Goal: Task Accomplishment & Management: Manage account settings

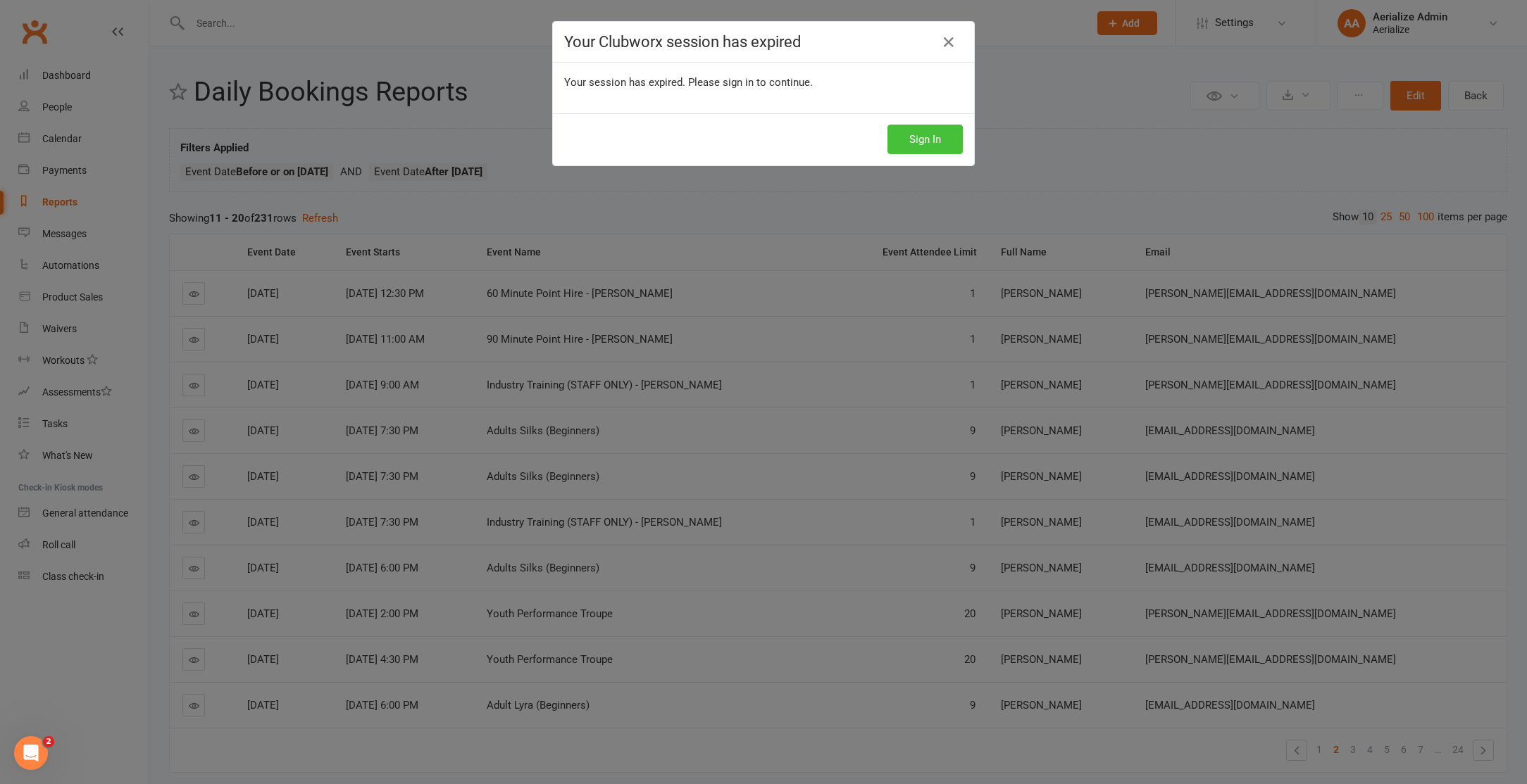
click at [923, 132] on button "Sign In" at bounding box center [925, 139] width 75 height 30
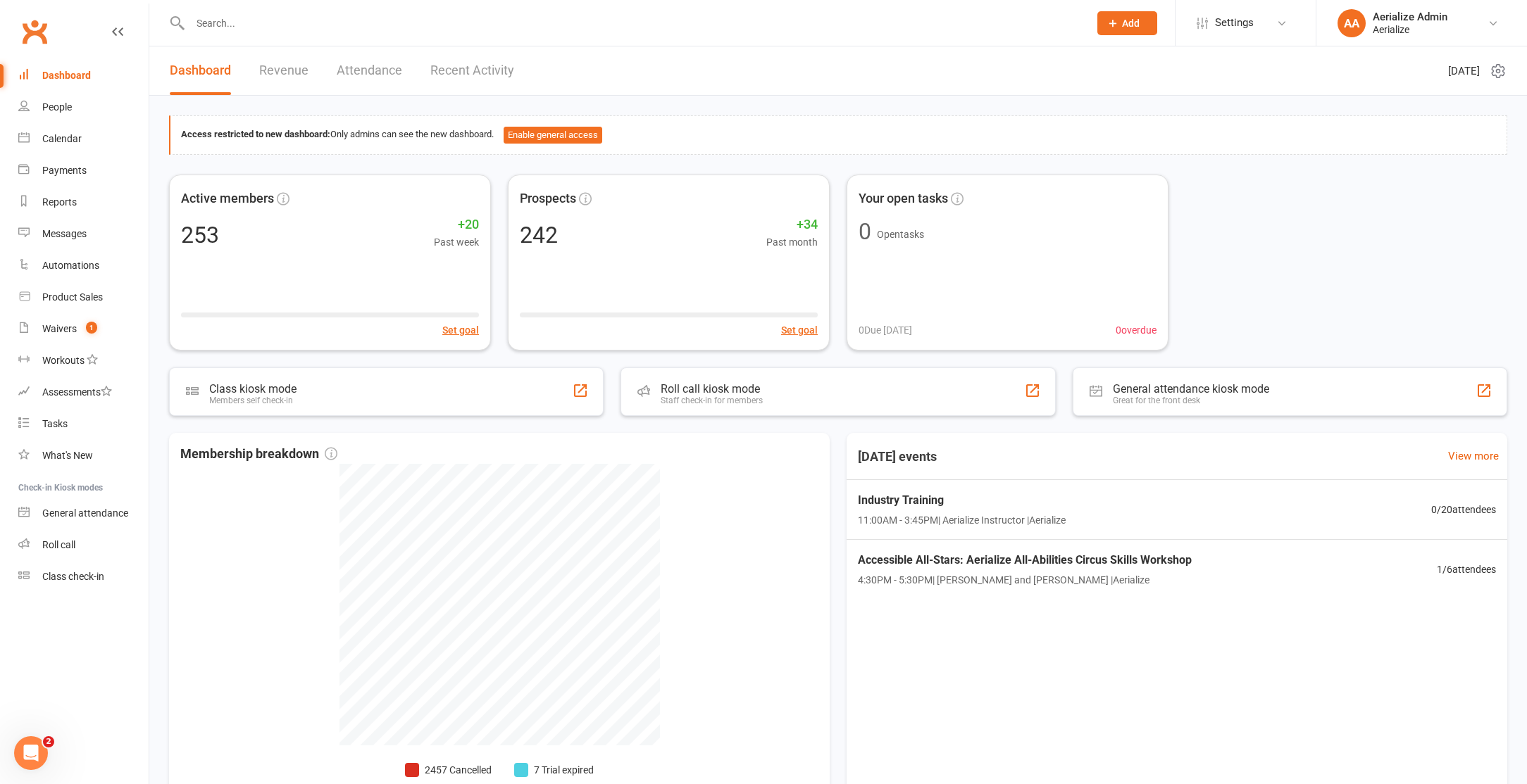
click at [222, 23] on input "text" at bounding box center [632, 23] width 893 height 19
paste input "[EMAIL_ADDRESS][DOMAIN_NAME]"
type input "[EMAIL_ADDRESS][DOMAIN_NAME]"
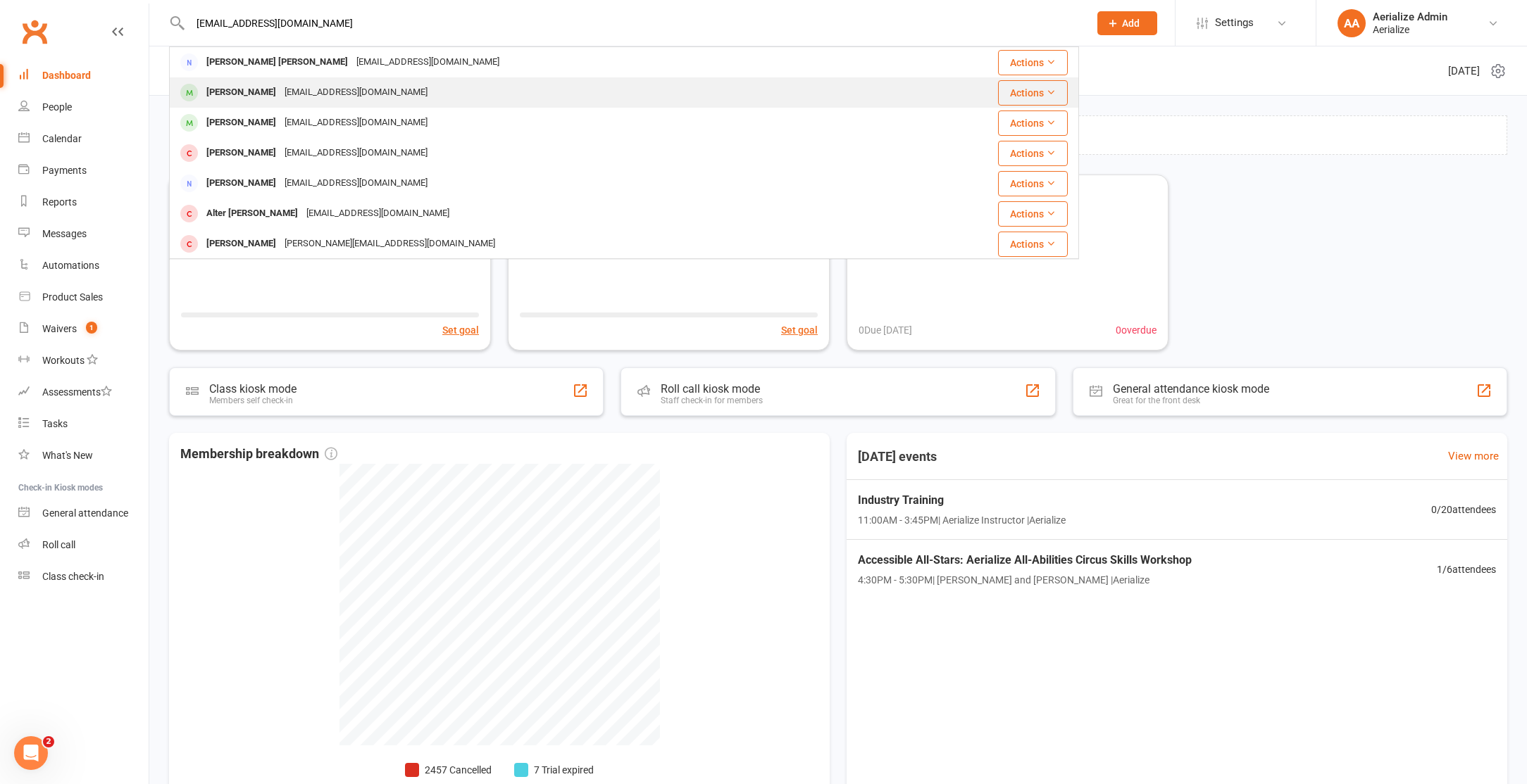
click at [248, 91] on div "[PERSON_NAME]" at bounding box center [241, 92] width 78 height 20
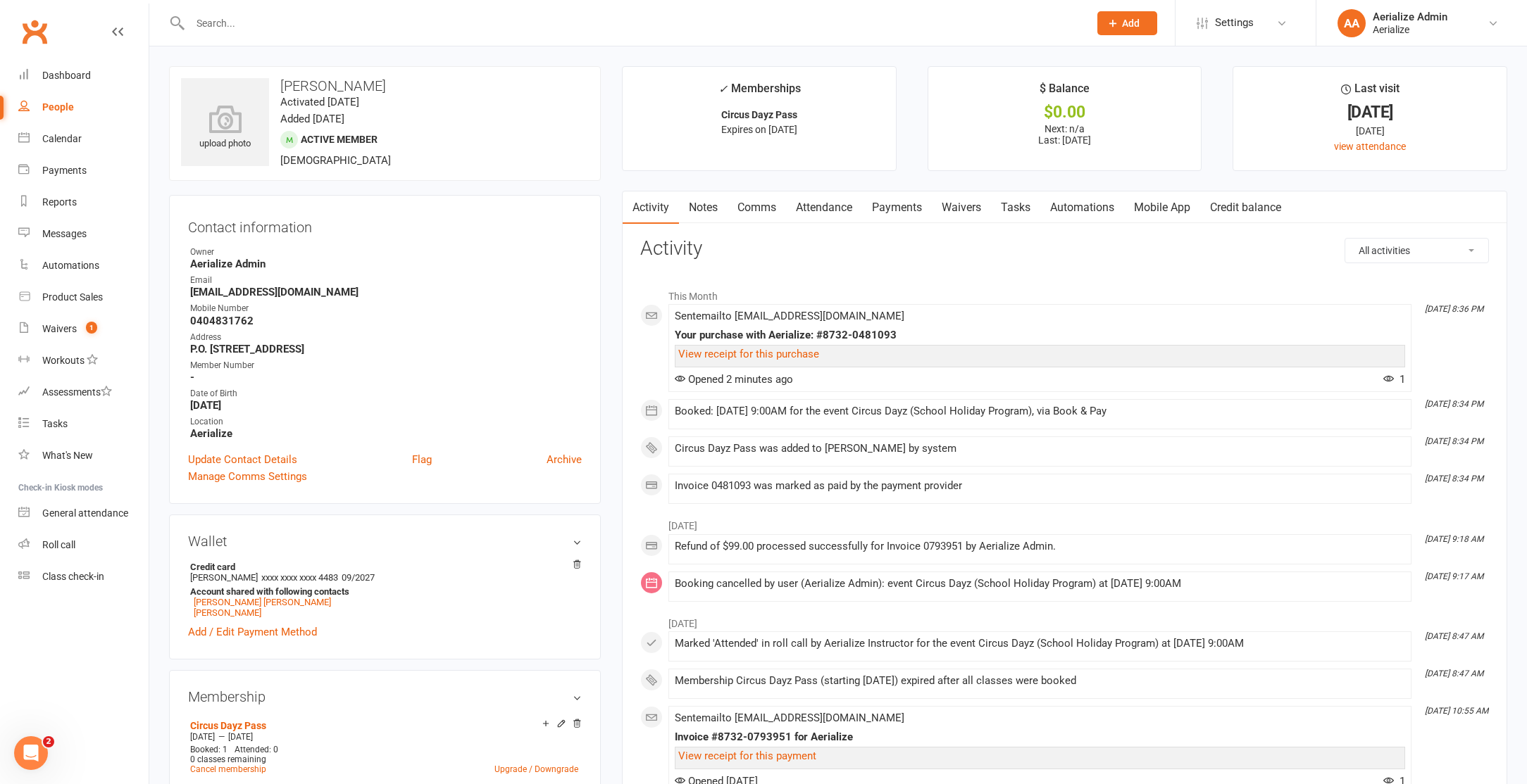
click at [828, 209] on link "Attendance" at bounding box center [823, 207] width 76 height 32
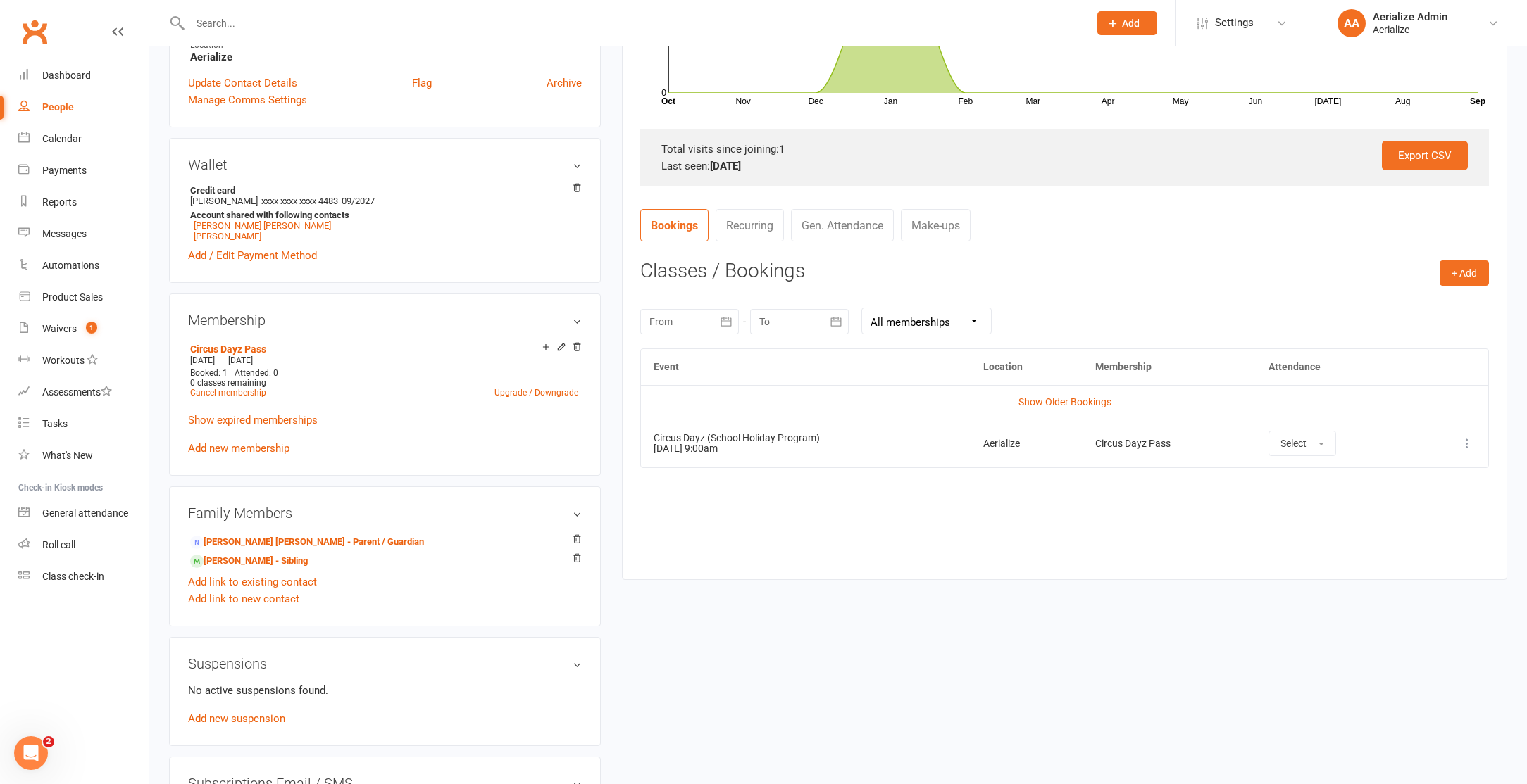
scroll to position [420, 0]
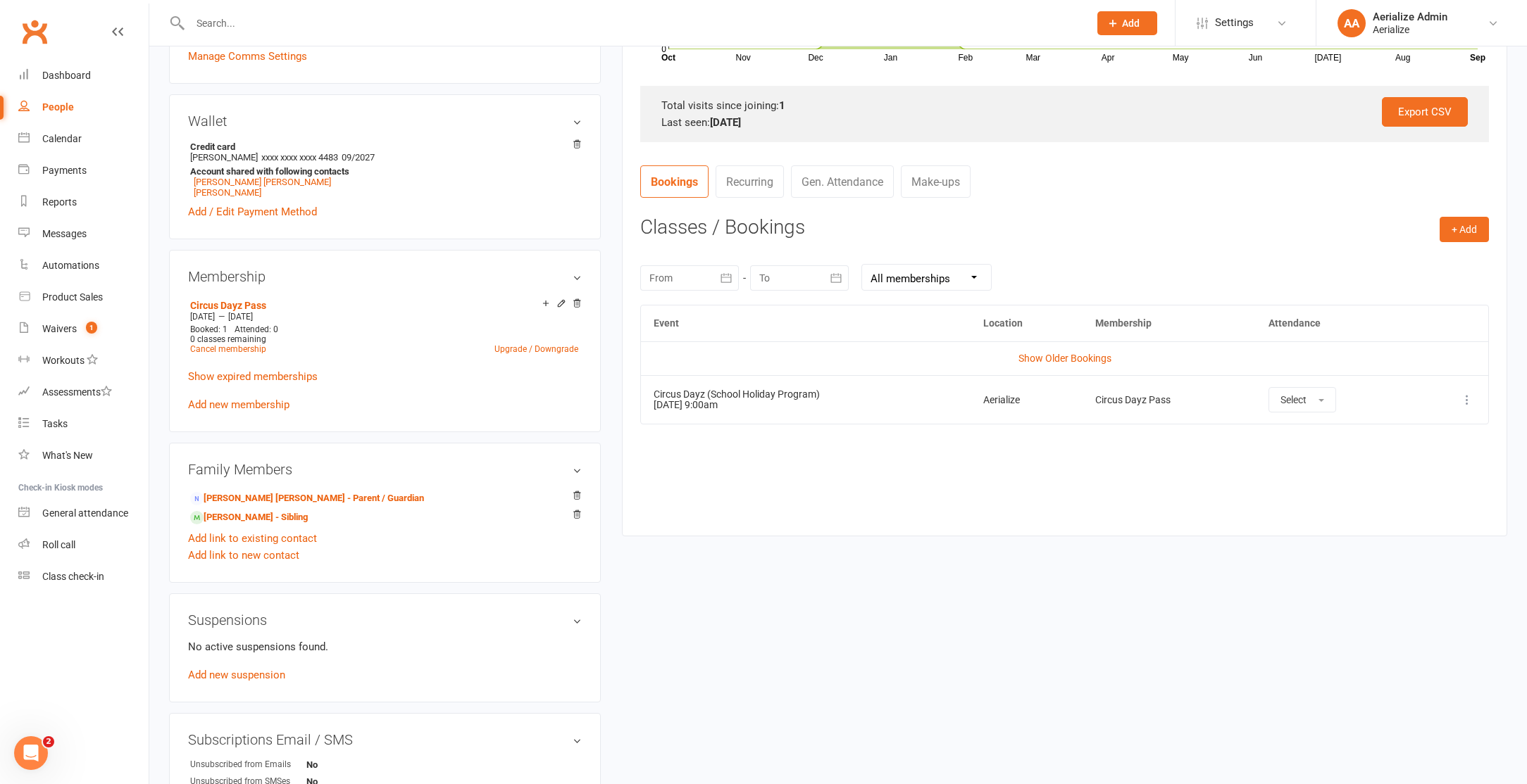
click at [1460, 401] on icon at bounding box center [1466, 399] width 14 height 14
click at [1406, 481] on link "Remove booking" at bounding box center [1404, 483] width 139 height 28
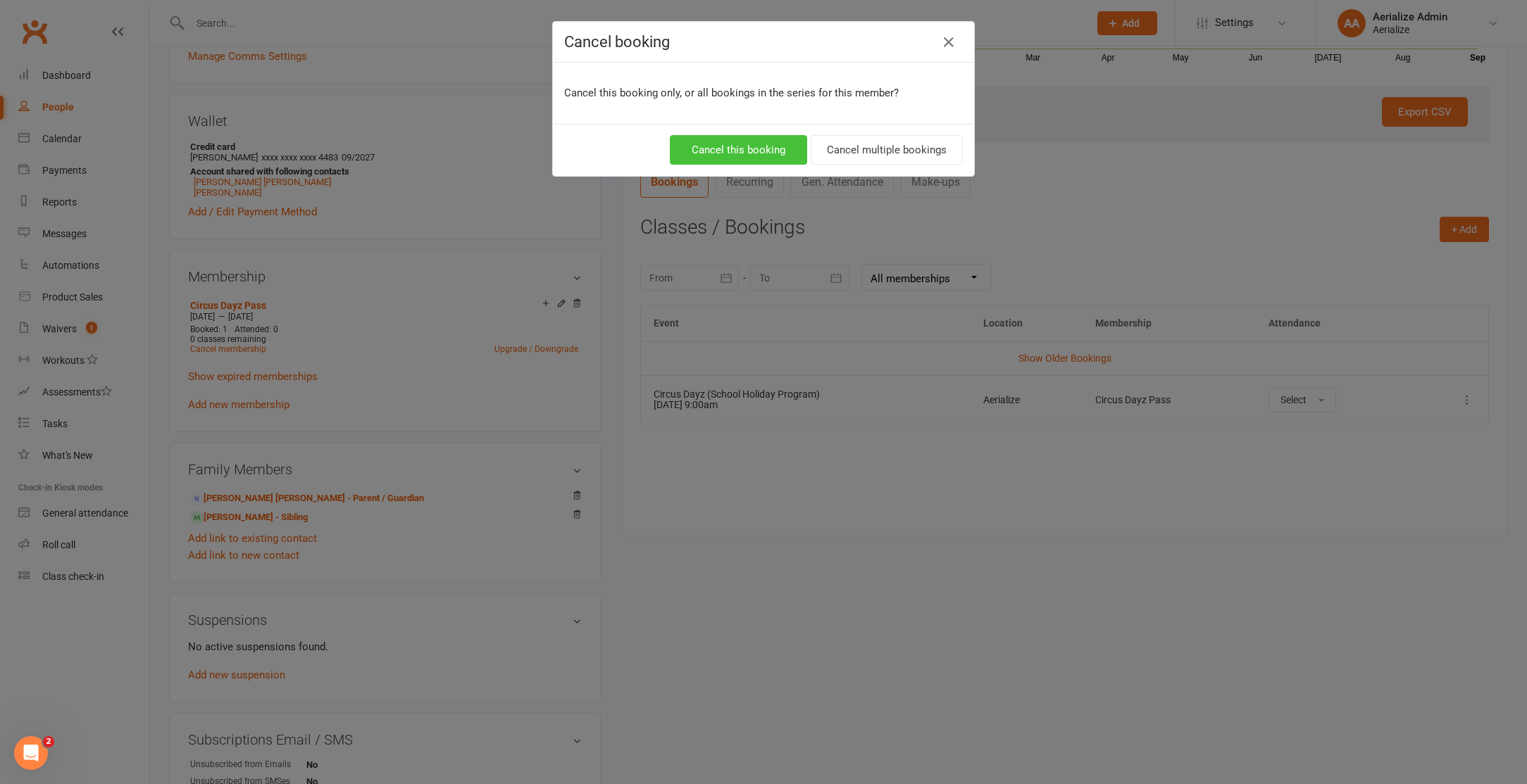
click at [764, 141] on button "Cancel this booking" at bounding box center [738, 149] width 137 height 30
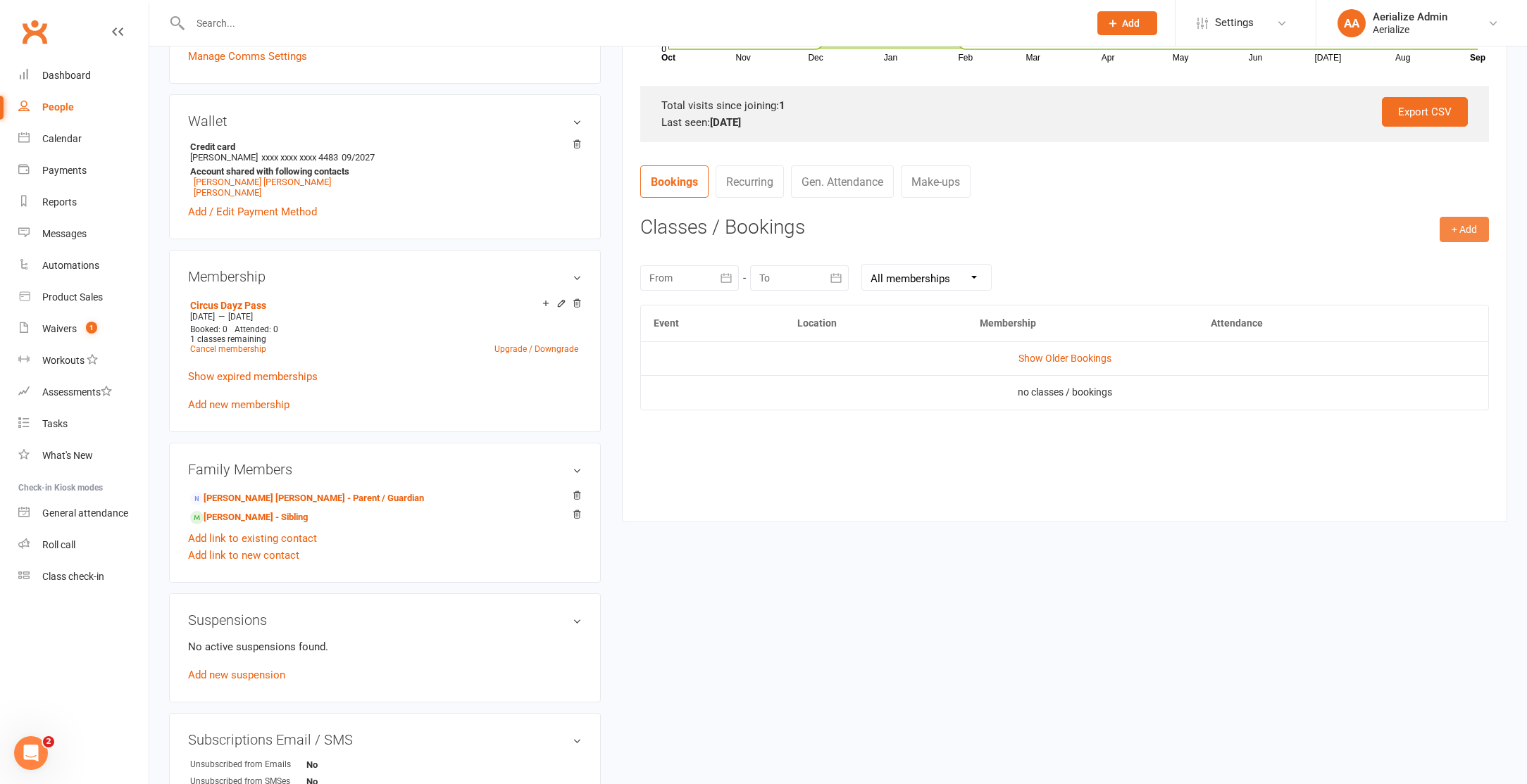
click at [1465, 229] on button "+ Add" at bounding box center [1464, 229] width 49 height 25
click at [1433, 265] on link "Book Event" at bounding box center [1418, 261] width 139 height 28
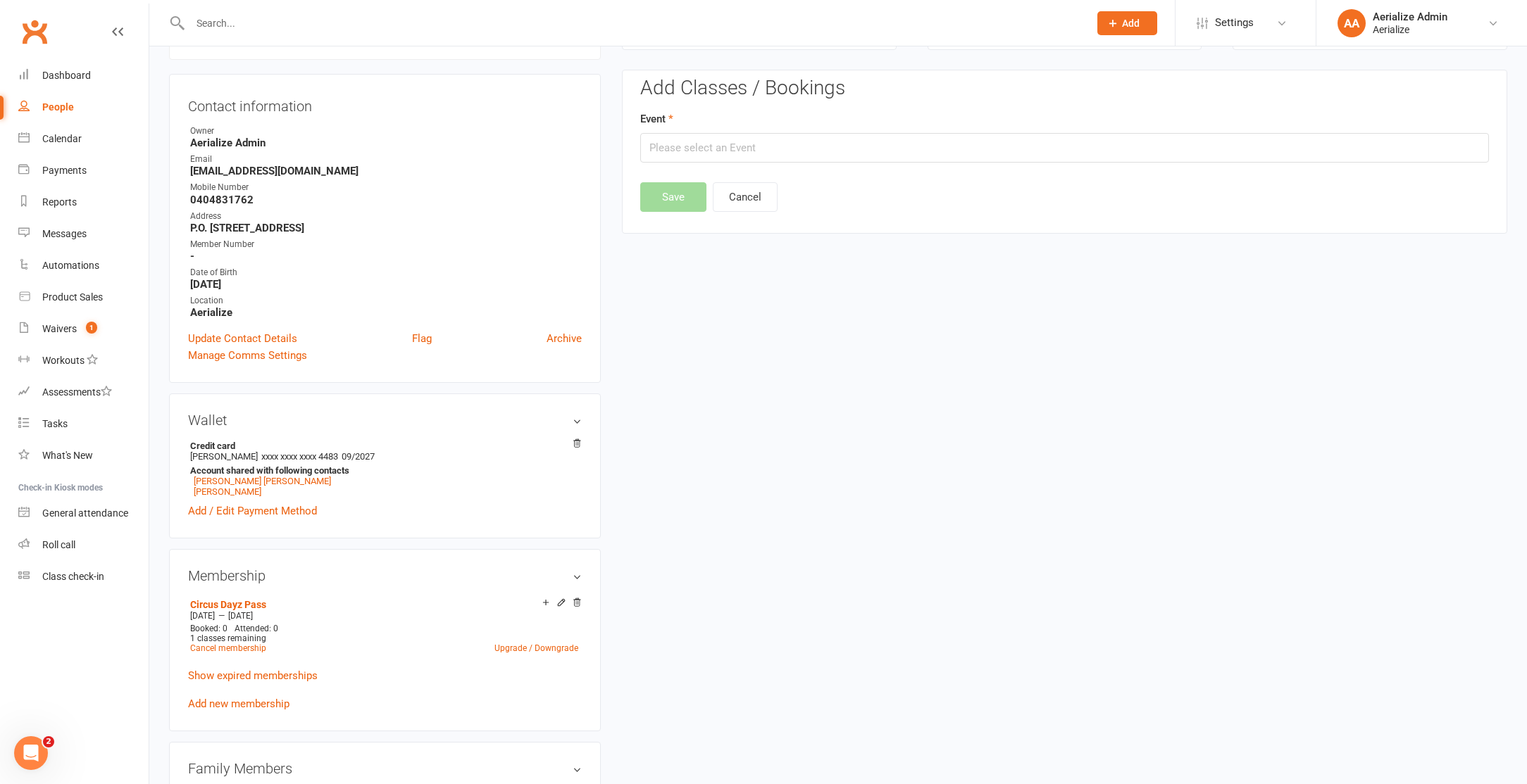
scroll to position [121, 0]
click at [737, 141] on input "text" at bounding box center [1064, 148] width 849 height 30
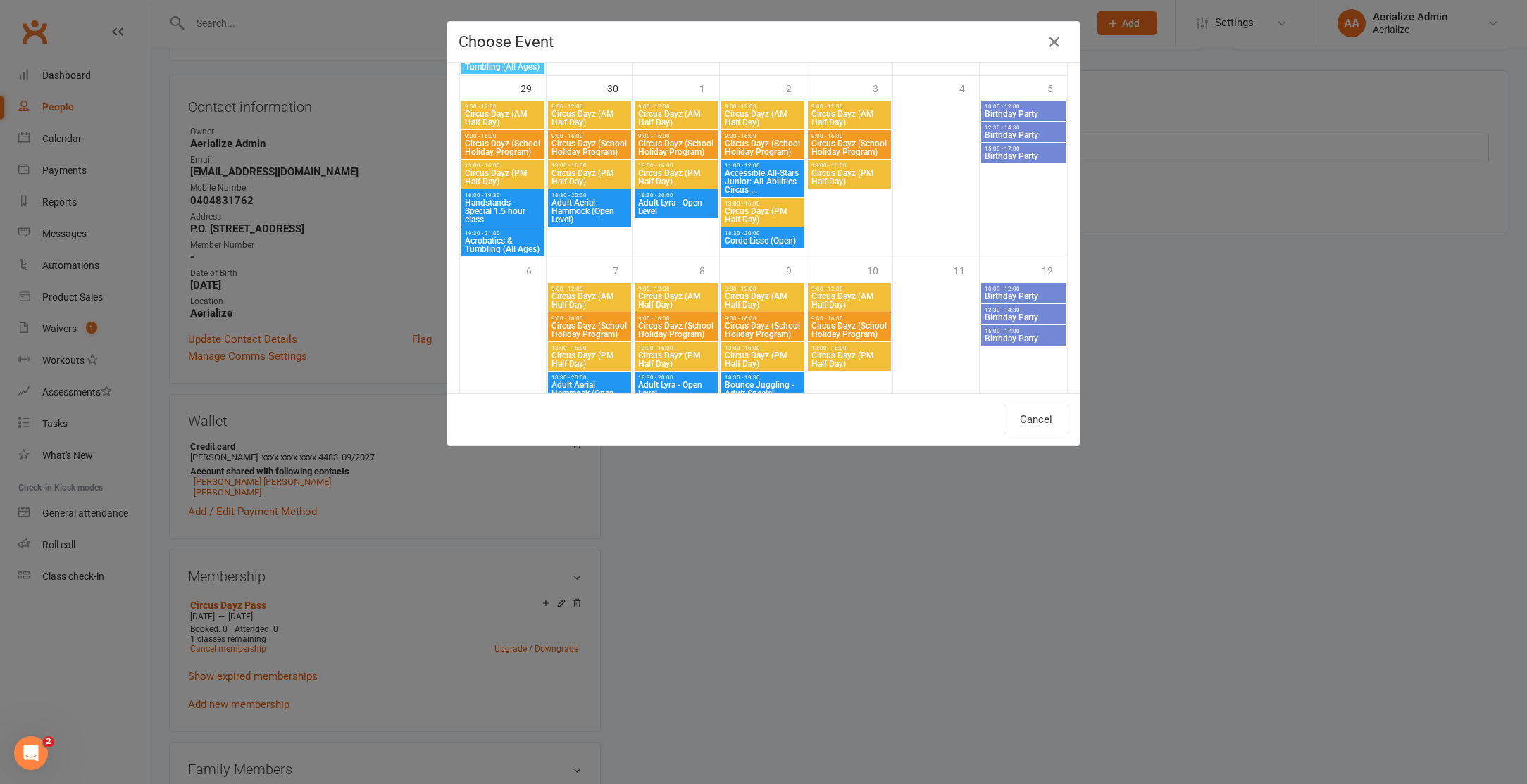
scroll to position [2013, 0]
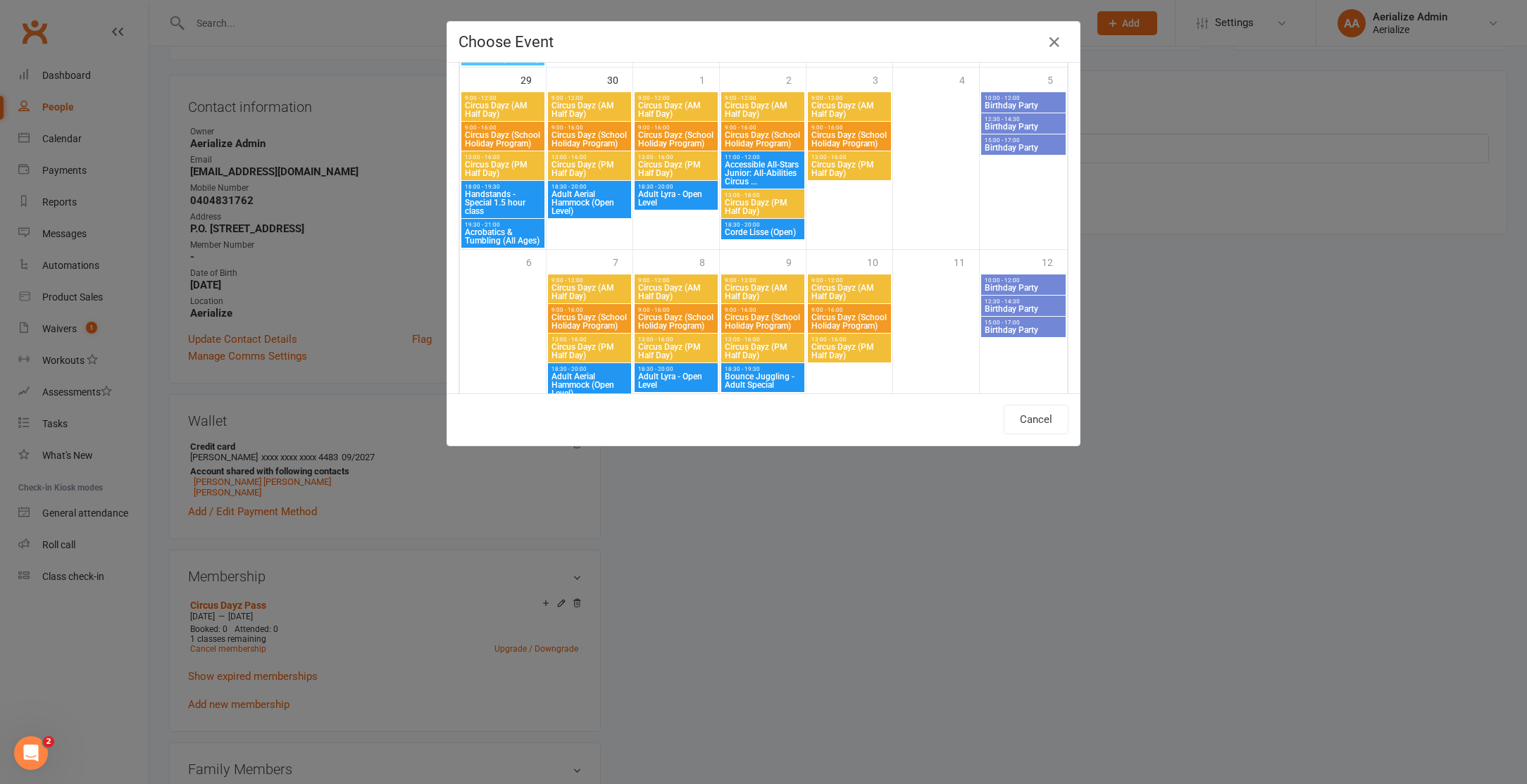
click at [704, 139] on span "Circus Dayz (School Holiday Program)" at bounding box center [675, 139] width 77 height 17
type input "Circus Dayz (School Holiday Program) - [DATE] 9:00:00 AM"
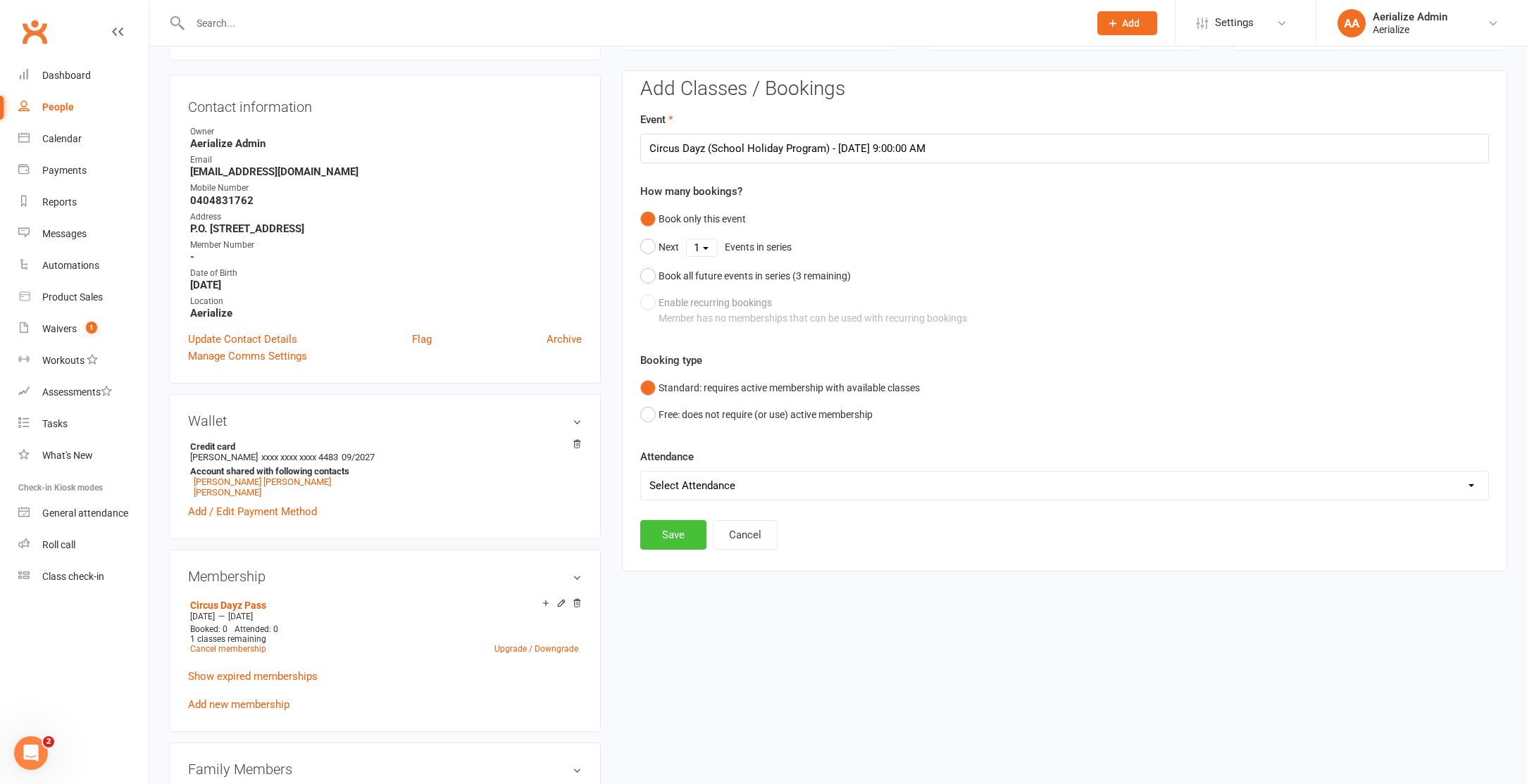
click at [677, 536] on button "Save" at bounding box center [673, 534] width 66 height 30
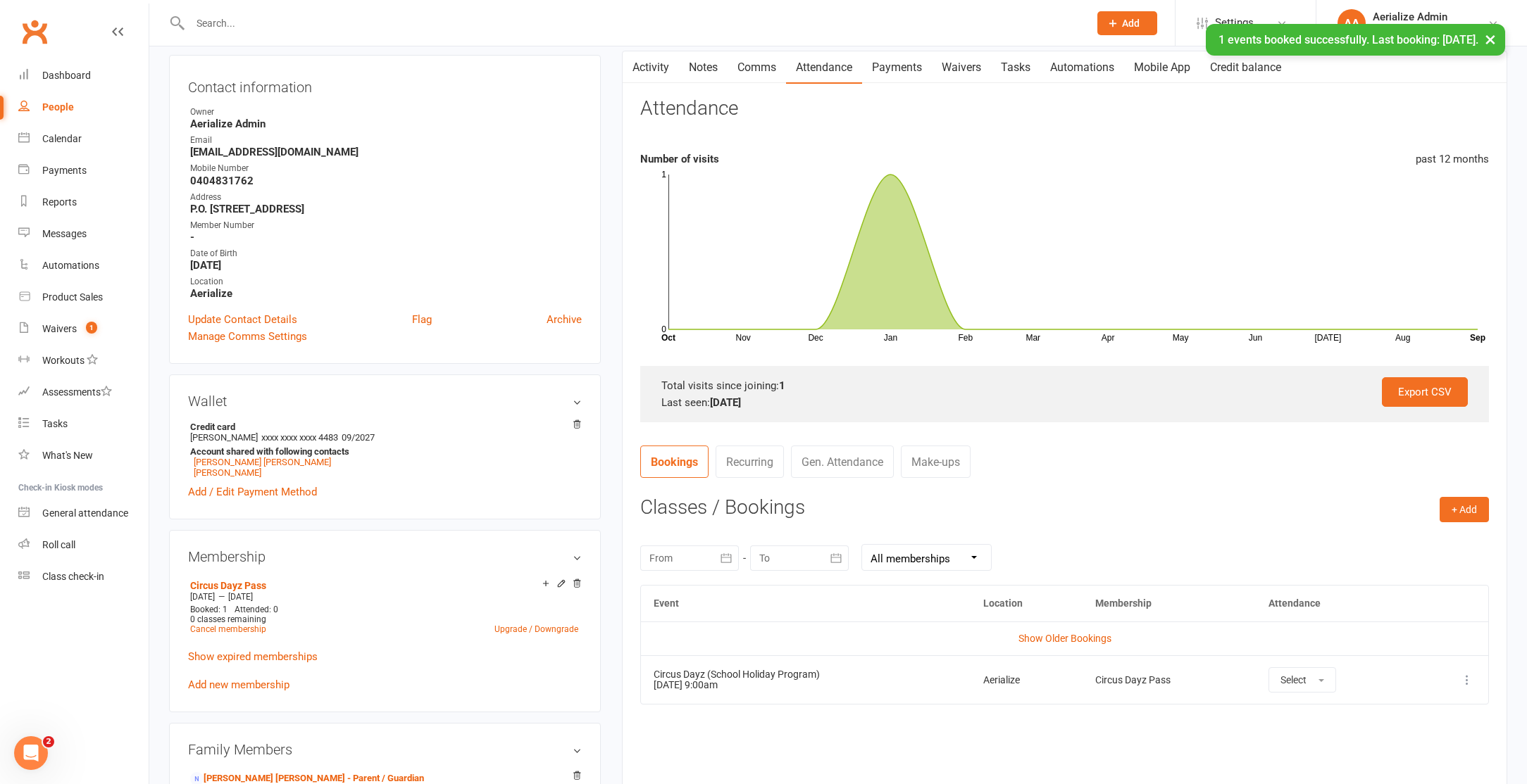
scroll to position [141, 0]
click at [225, 471] on link "[PERSON_NAME]" at bounding box center [228, 471] width 68 height 11
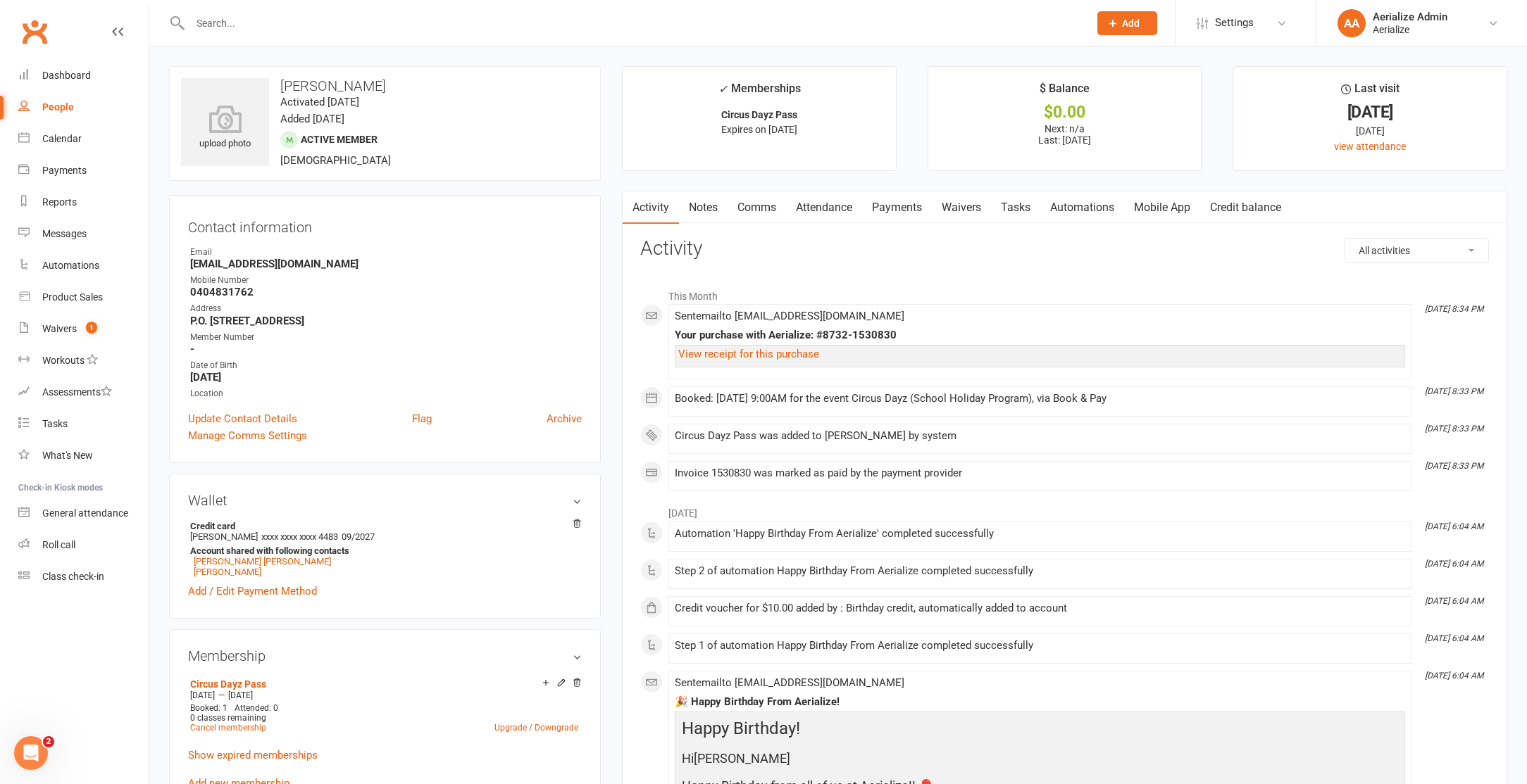
click at [842, 209] on link "Attendance" at bounding box center [823, 207] width 76 height 32
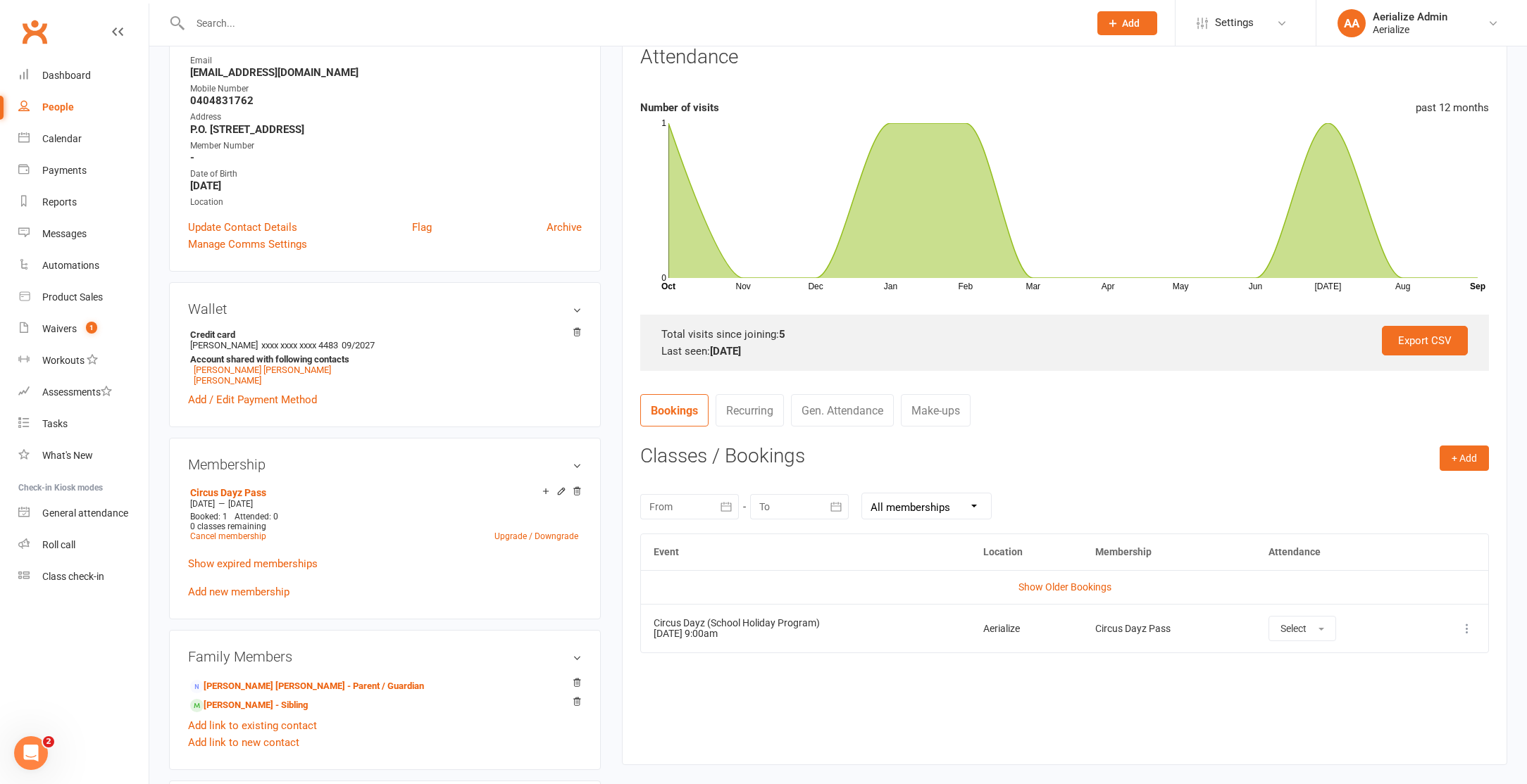
scroll to position [358, 0]
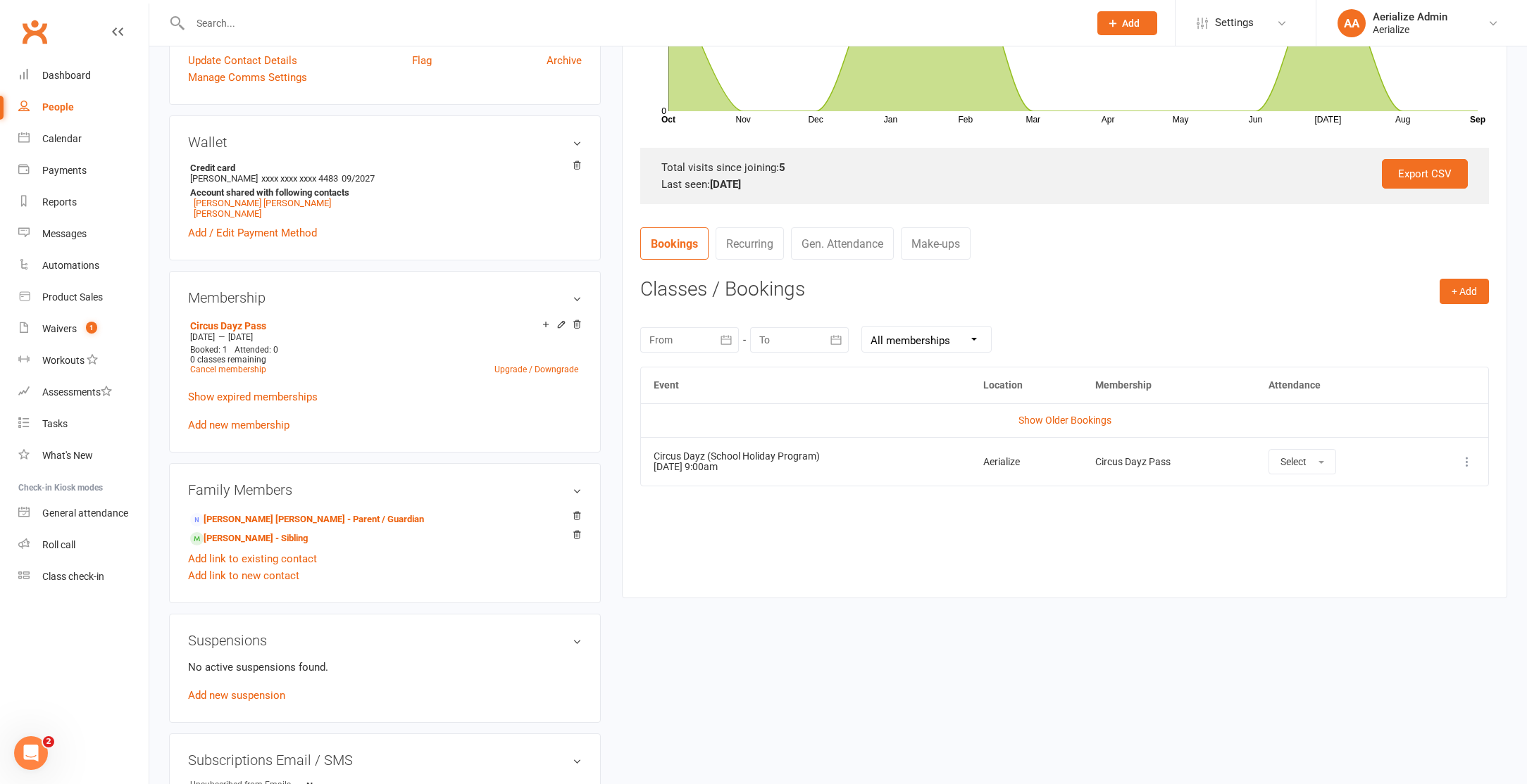
click at [1468, 464] on icon at bounding box center [1466, 461] width 14 height 14
drag, startPoint x: 1188, startPoint y: 571, endPoint x: 1156, endPoint y: 571, distance: 32.0
click at [1187, 571] on div "Event Location Membership Attendance Show Older Bookings Circus Dayz (School Ho…" at bounding box center [1064, 471] width 849 height 210
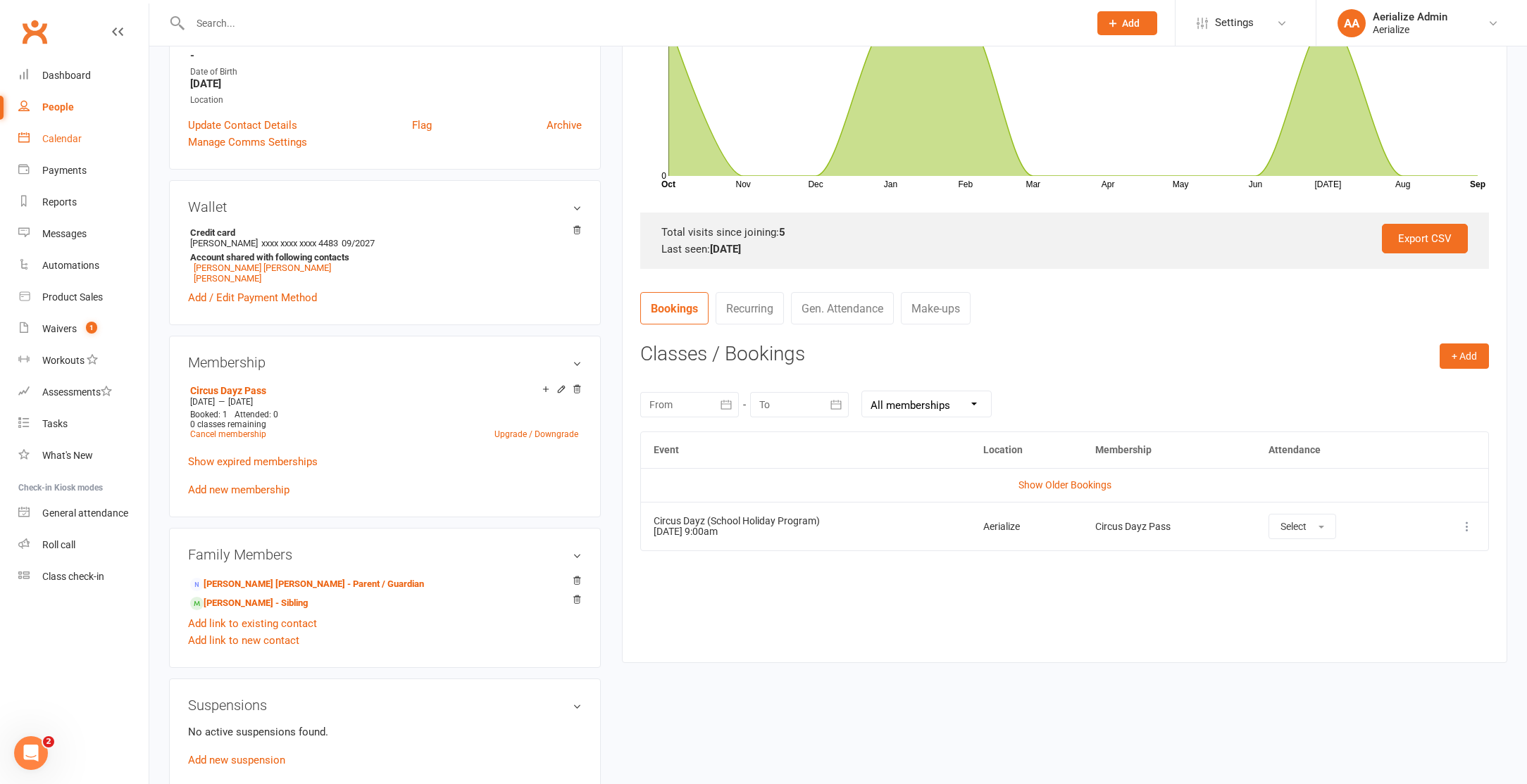
click at [51, 145] on link "Calendar" at bounding box center [83, 139] width 130 height 32
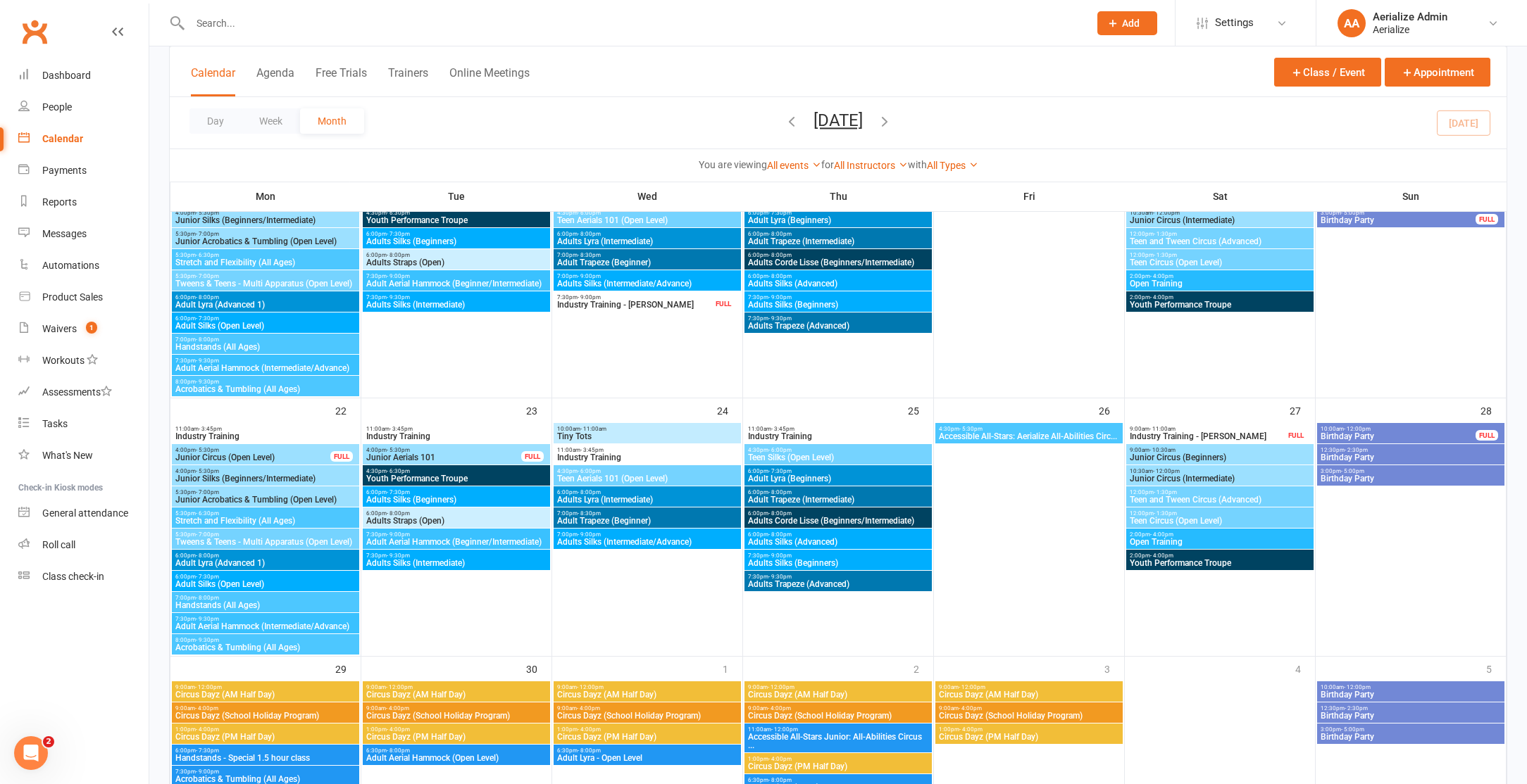
scroll to position [1170, 0]
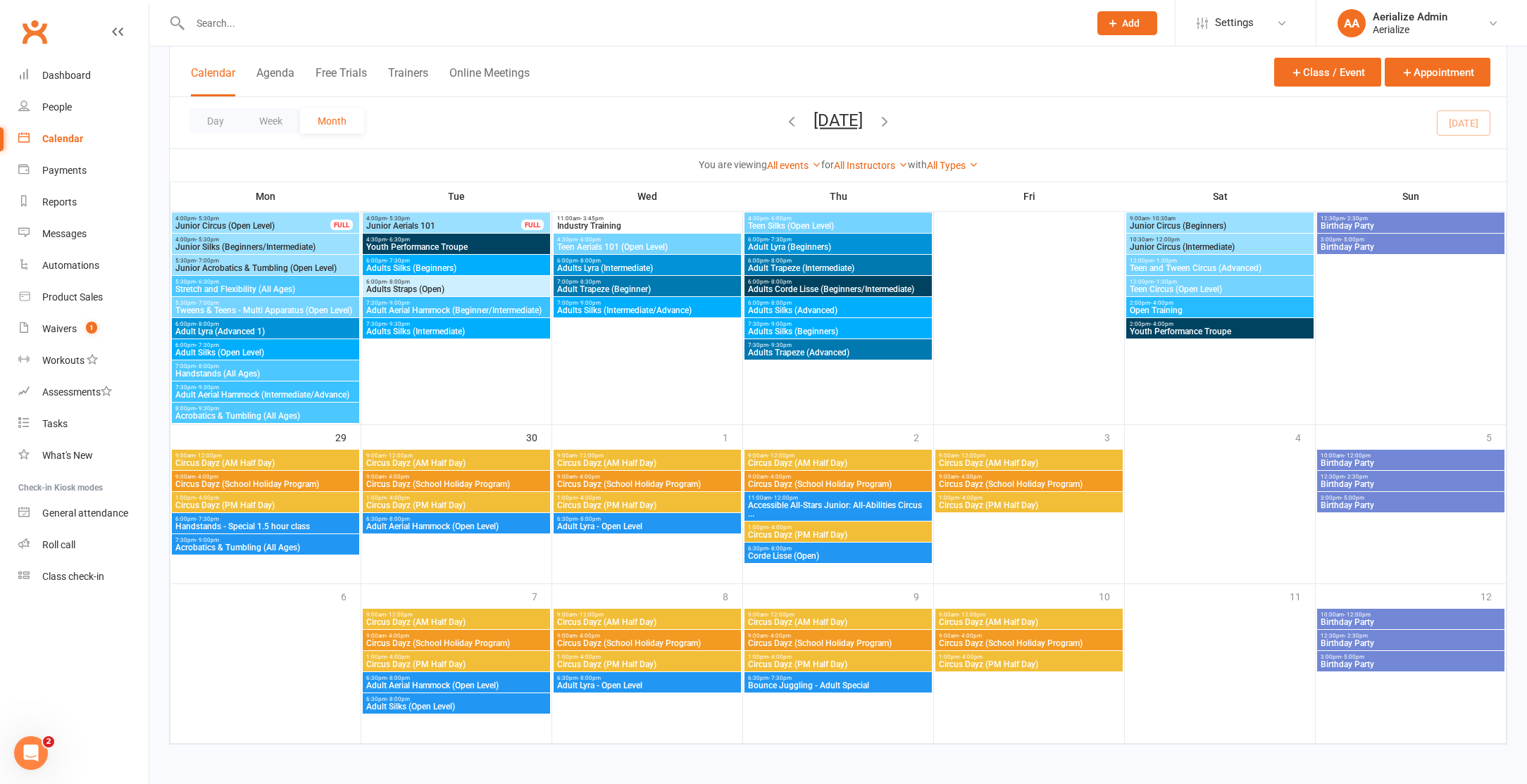
click at [626, 482] on span "Circus Dayz (School Holiday Program)" at bounding box center [647, 484] width 182 height 9
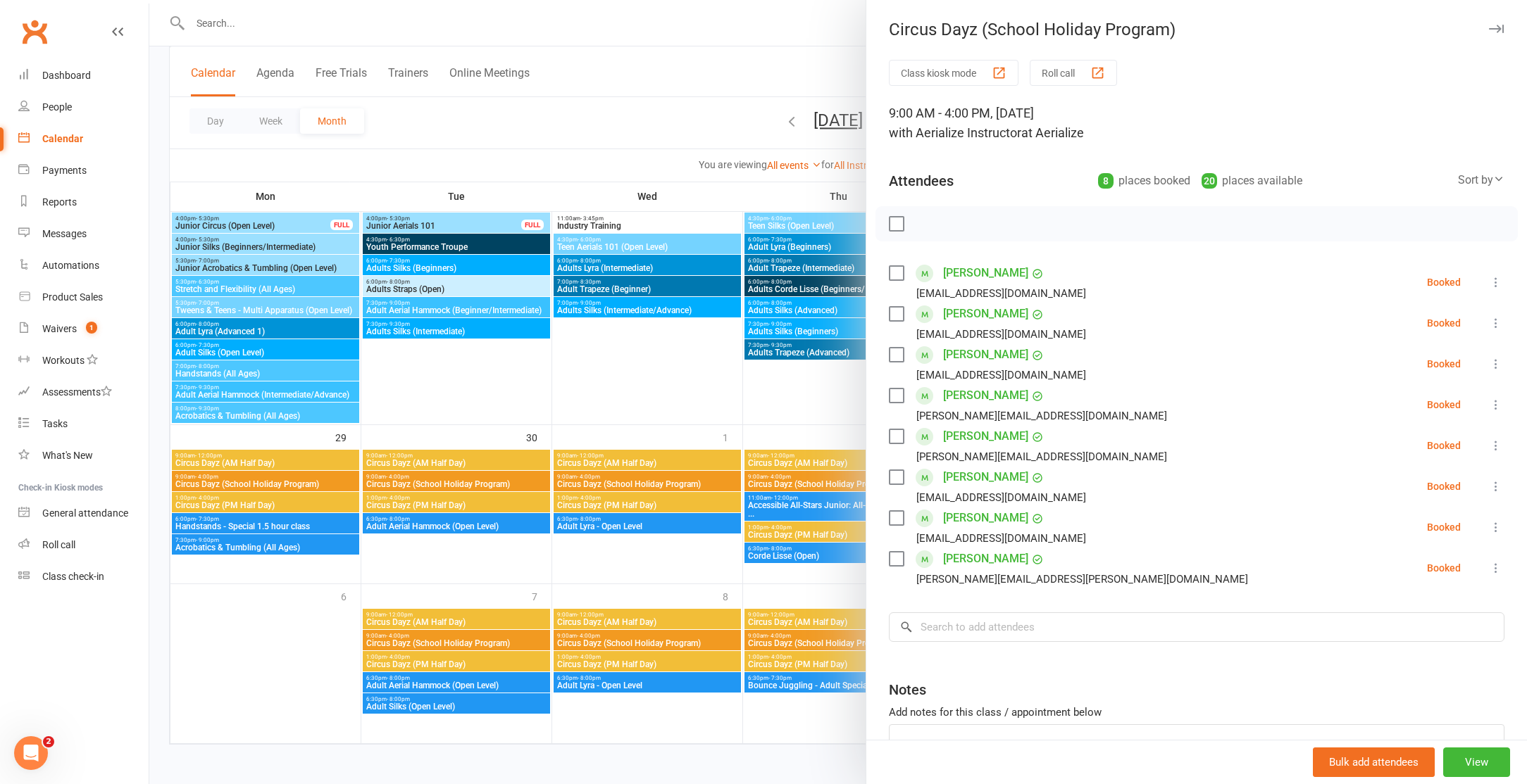
click at [228, 19] on div at bounding box center [838, 392] width 1377 height 784
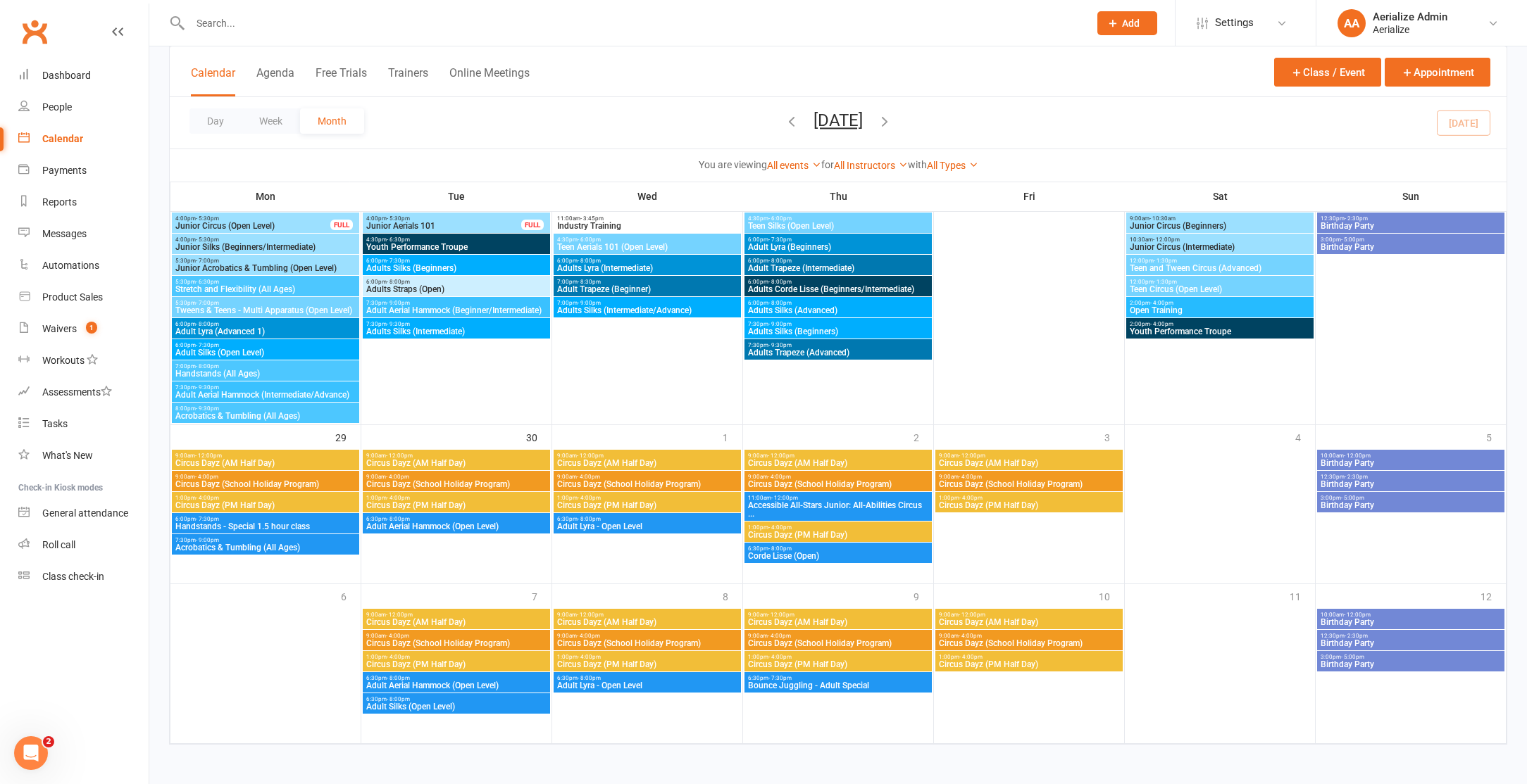
click at [237, 28] on input "text" at bounding box center [632, 23] width 893 height 19
paste input "[EMAIL_ADDRESS][DOMAIN_NAME]"
type input "[EMAIL_ADDRESS][DOMAIN_NAME]"
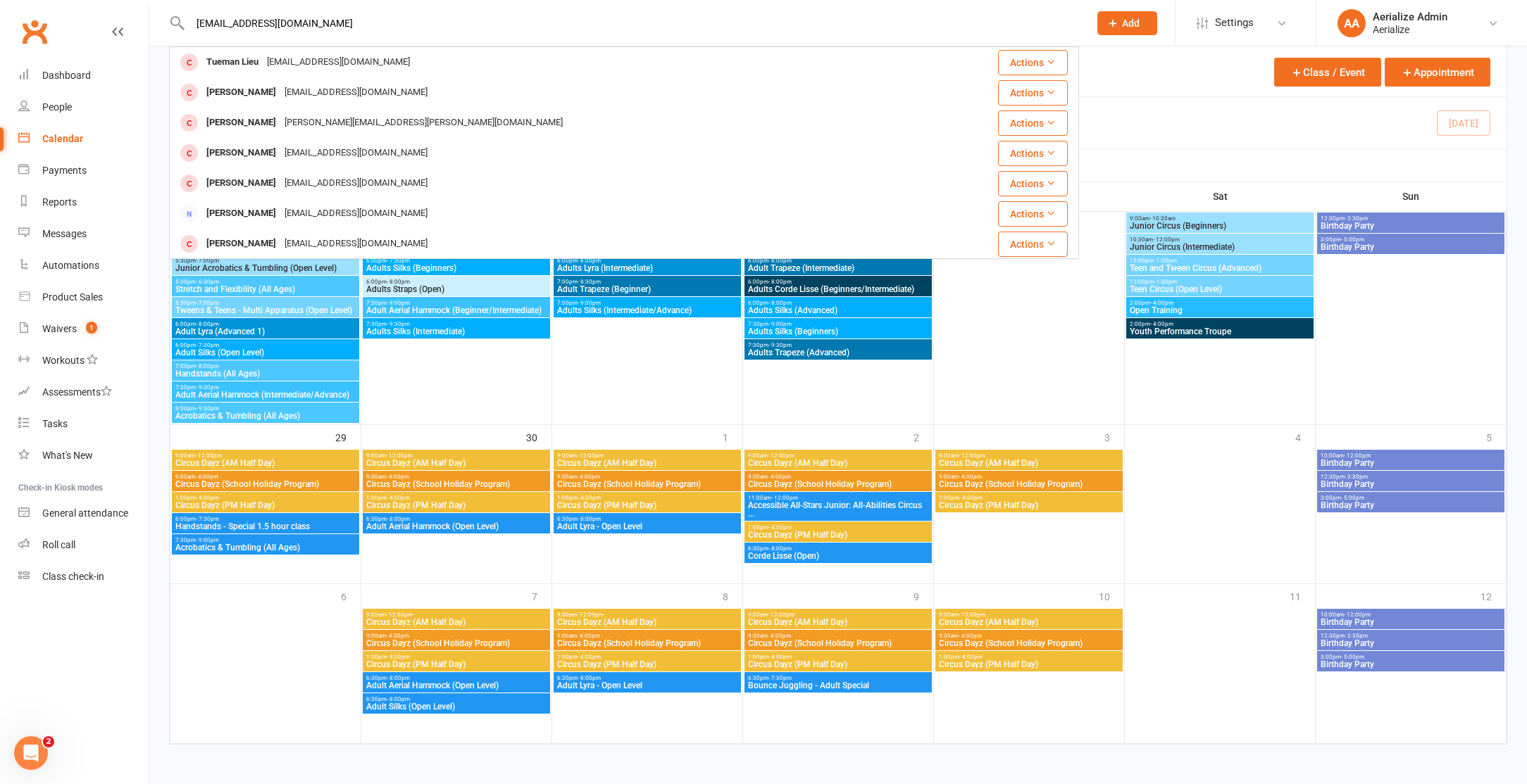
click at [316, 54] on div "[EMAIL_ADDRESS][DOMAIN_NAME]" at bounding box center [339, 62] width 152 height 20
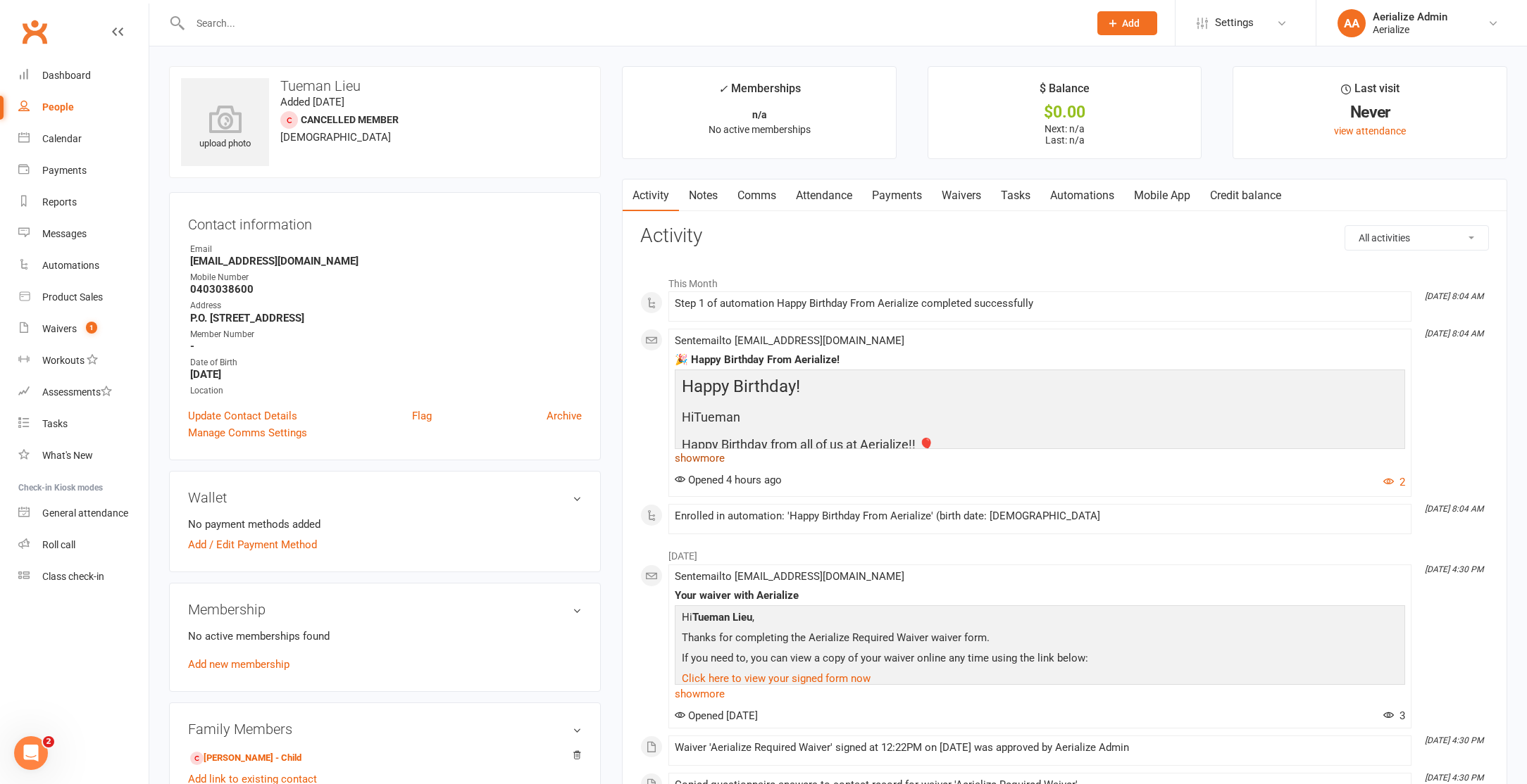
click at [707, 461] on link "show more" at bounding box center [1039, 458] width 730 height 19
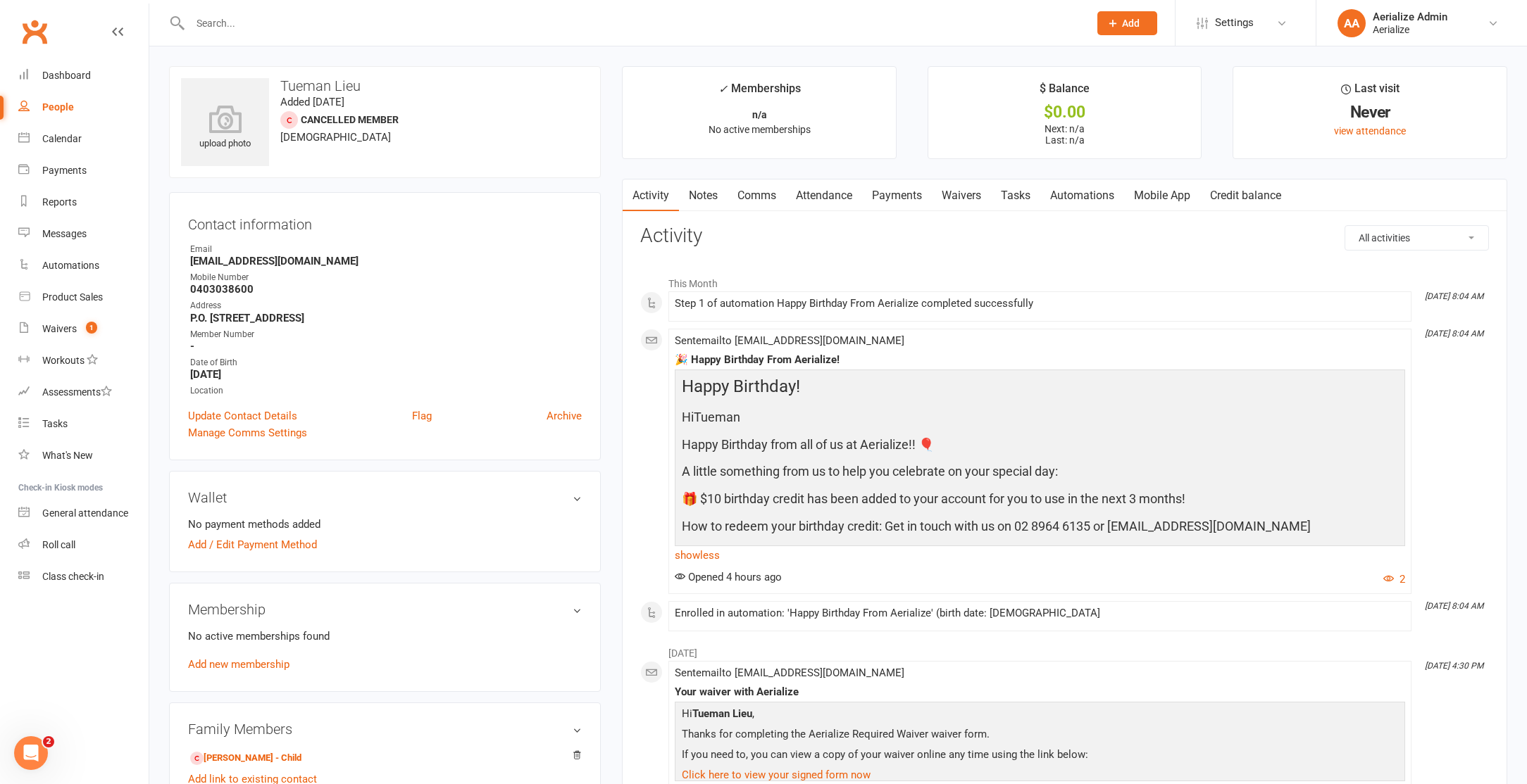
click at [1108, 199] on link "Automations" at bounding box center [1082, 196] width 84 height 32
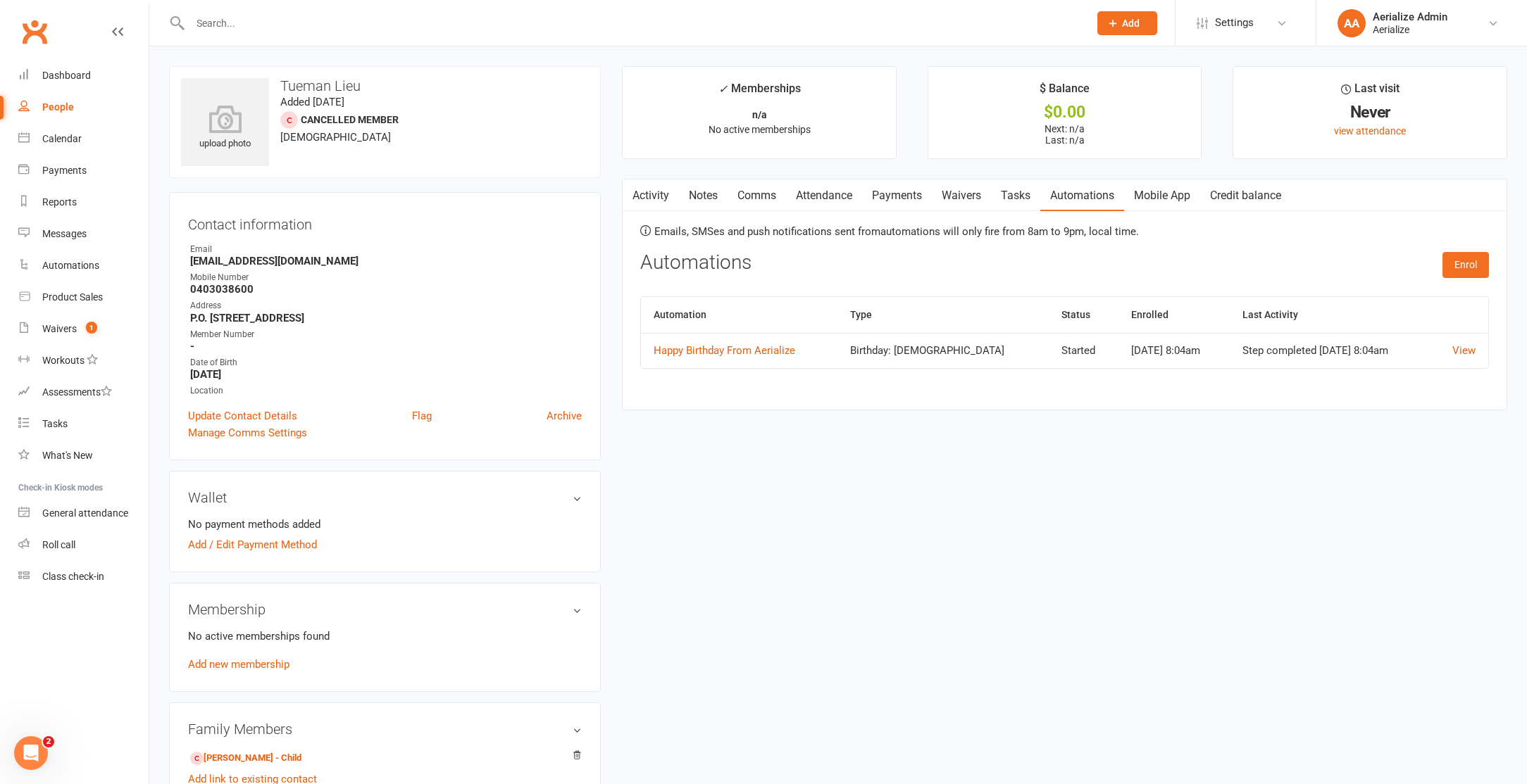
click at [956, 193] on link "Waivers" at bounding box center [961, 196] width 59 height 32
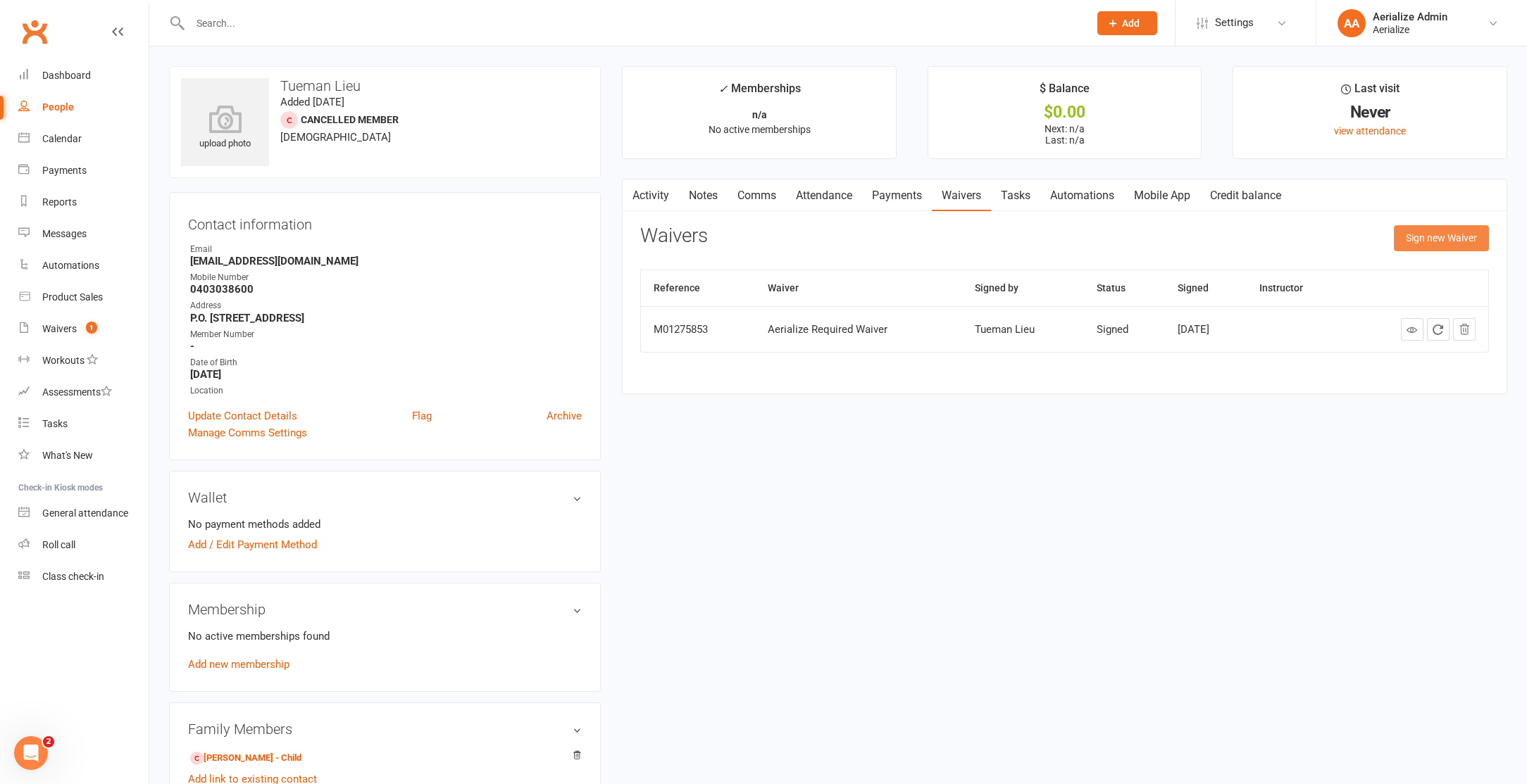
click at [1452, 235] on button "Sign new Waiver" at bounding box center [1441, 238] width 95 height 25
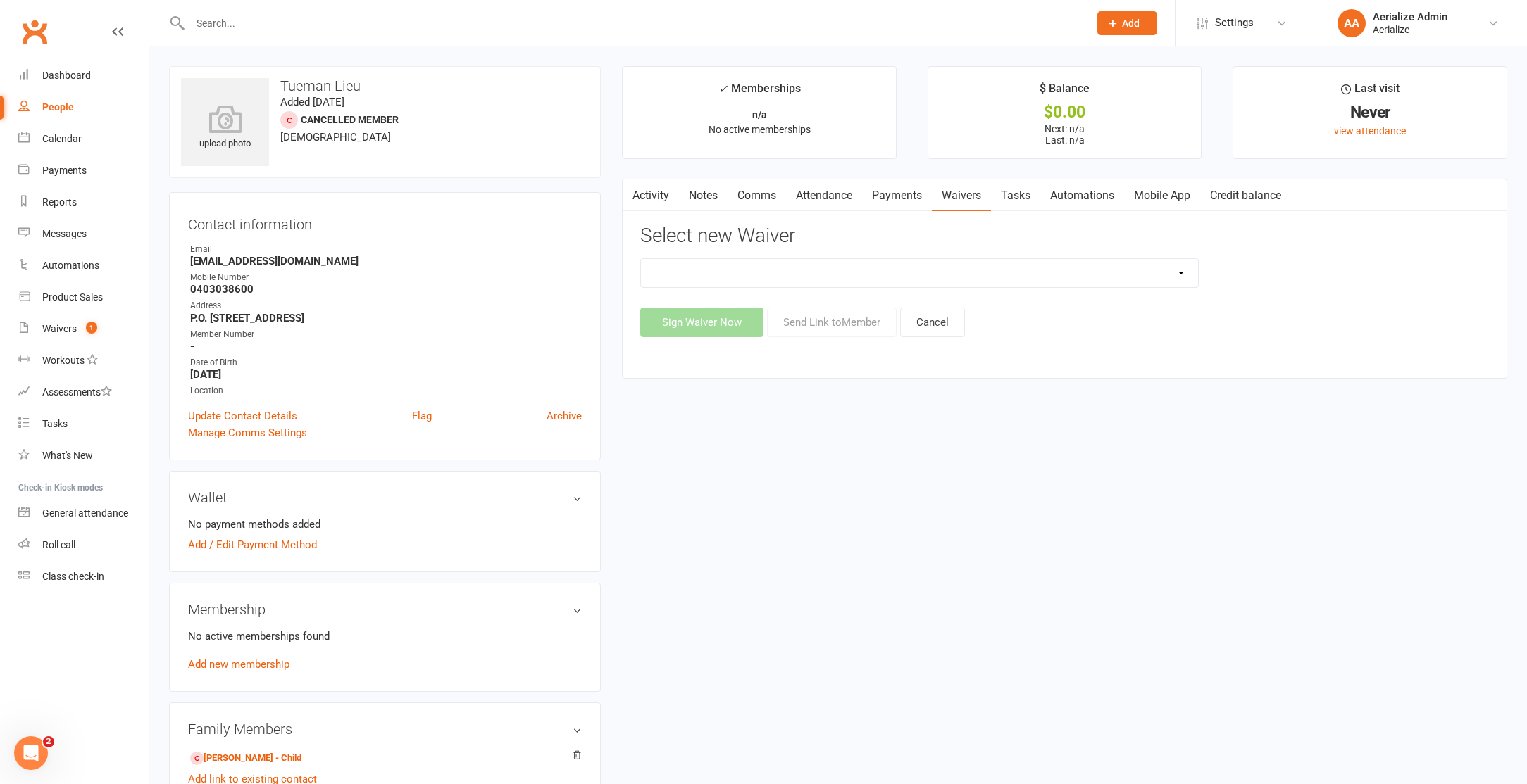
click at [1129, 272] on select "Aerialize Birthday Party Waiver - Adults with Dependents Aerialize External Wor…" at bounding box center [919, 273] width 557 height 28
select select "12479"
click at [641, 259] on select "Aerialize Birthday Party Waiver - Adults with Dependents Aerialize External Wor…" at bounding box center [919, 273] width 557 height 28
click at [813, 323] on button "Send Link to Member" at bounding box center [831, 322] width 129 height 30
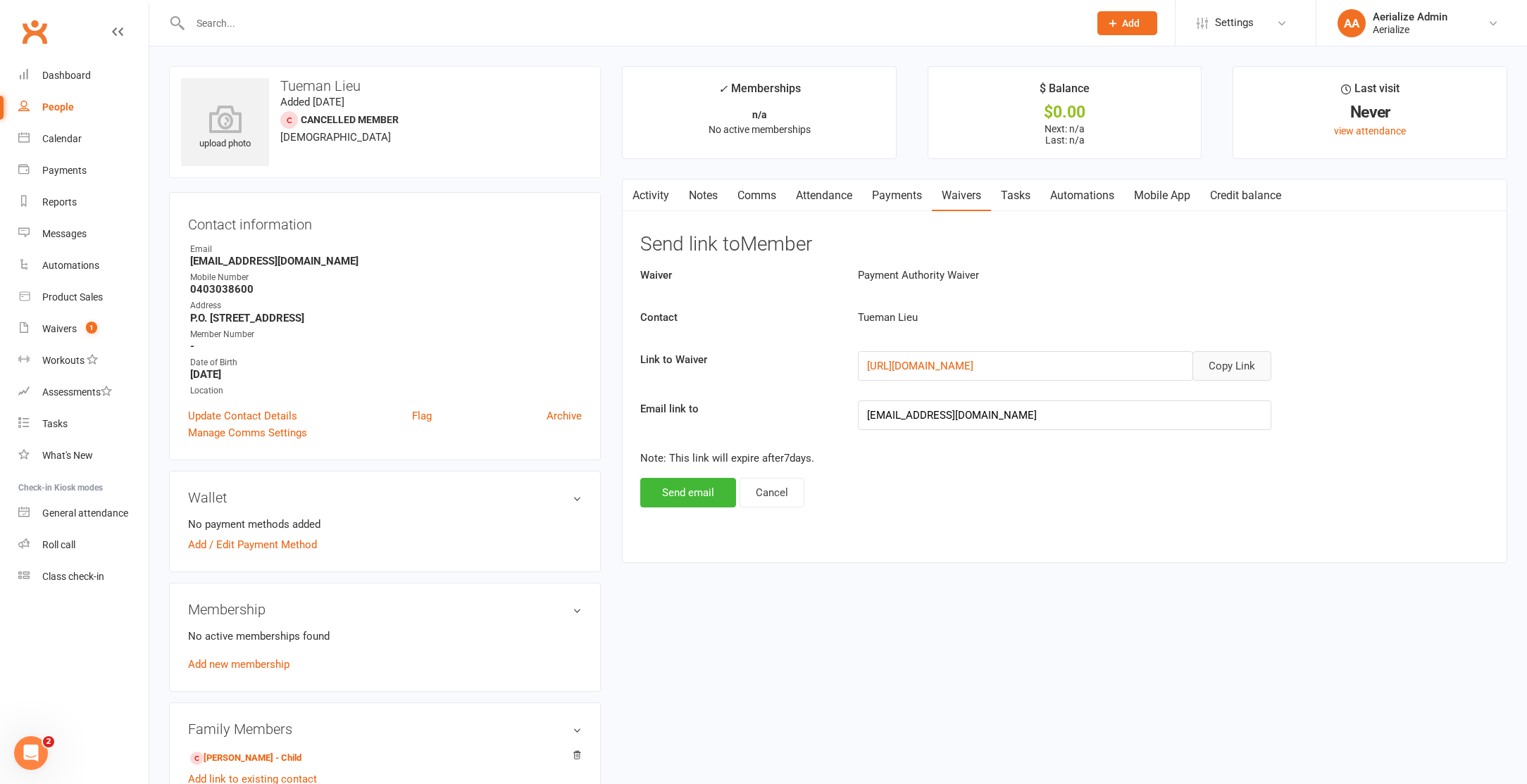
drag, startPoint x: 1244, startPoint y: 361, endPoint x: 1229, endPoint y: 358, distance: 15.3
click at [1244, 361] on button "Copy Link" at bounding box center [1232, 365] width 79 height 30
click at [56, 316] on link "Waivers 1" at bounding box center [83, 329] width 130 height 32
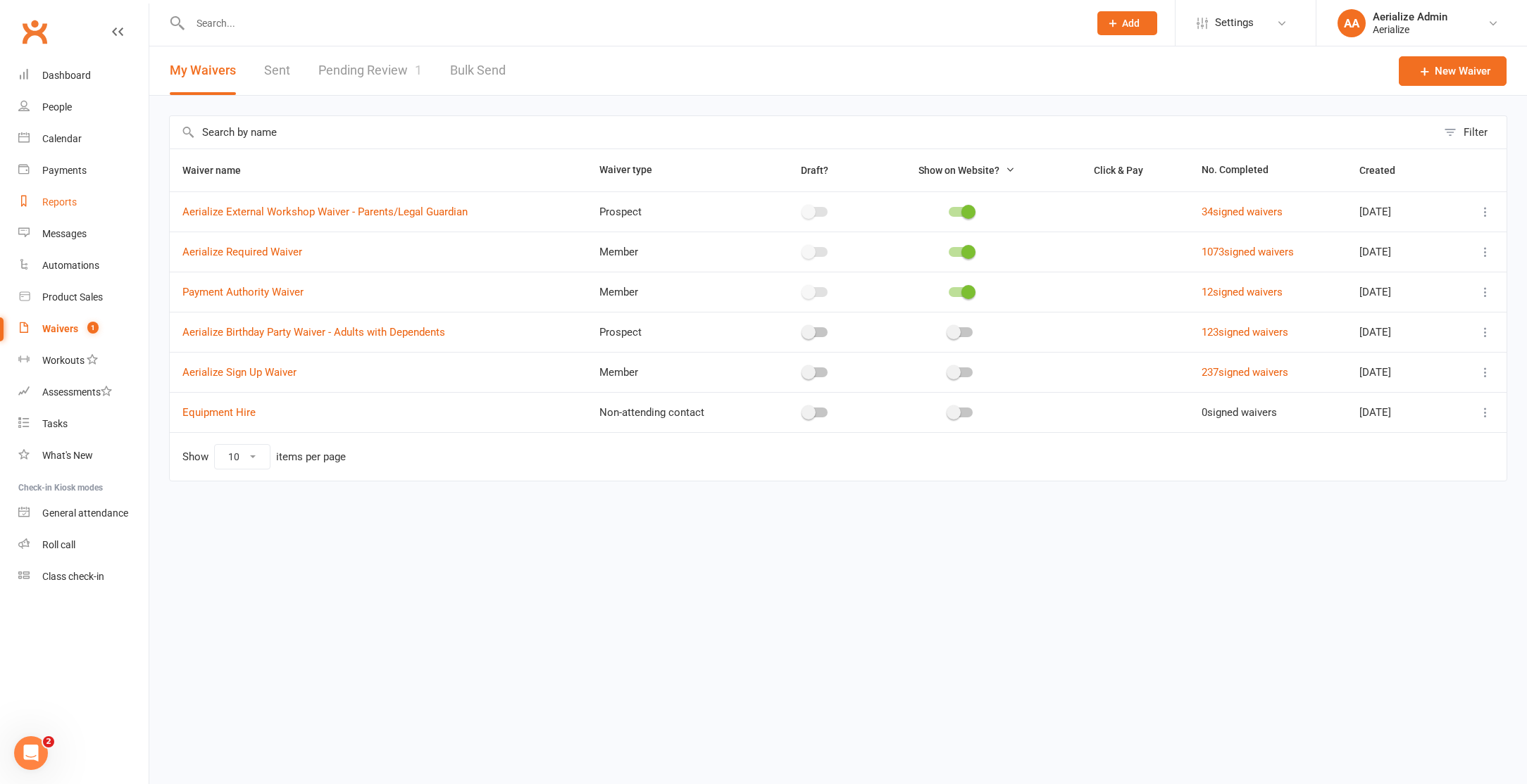
click at [36, 194] on link "Reports" at bounding box center [83, 202] width 130 height 32
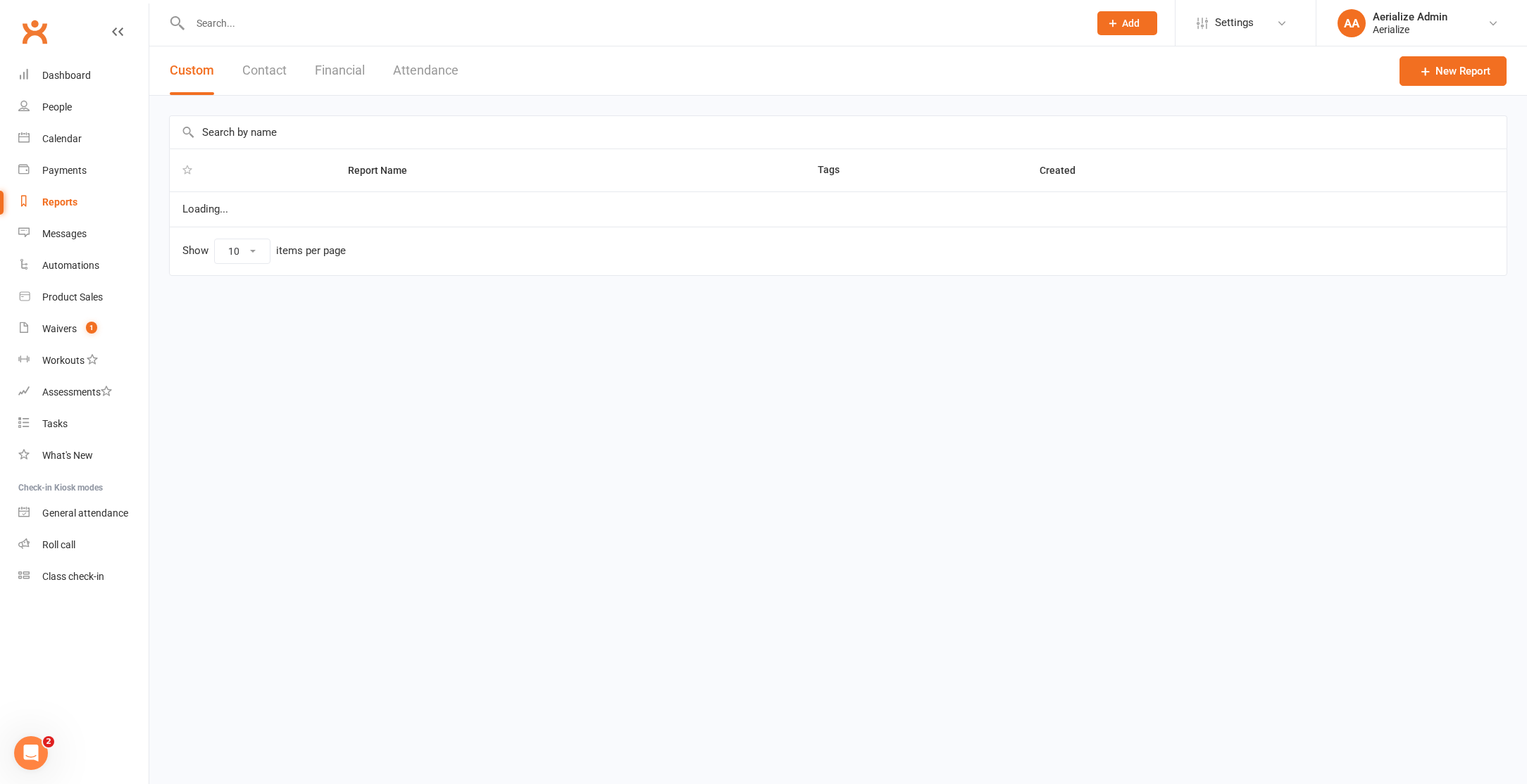
select select "100"
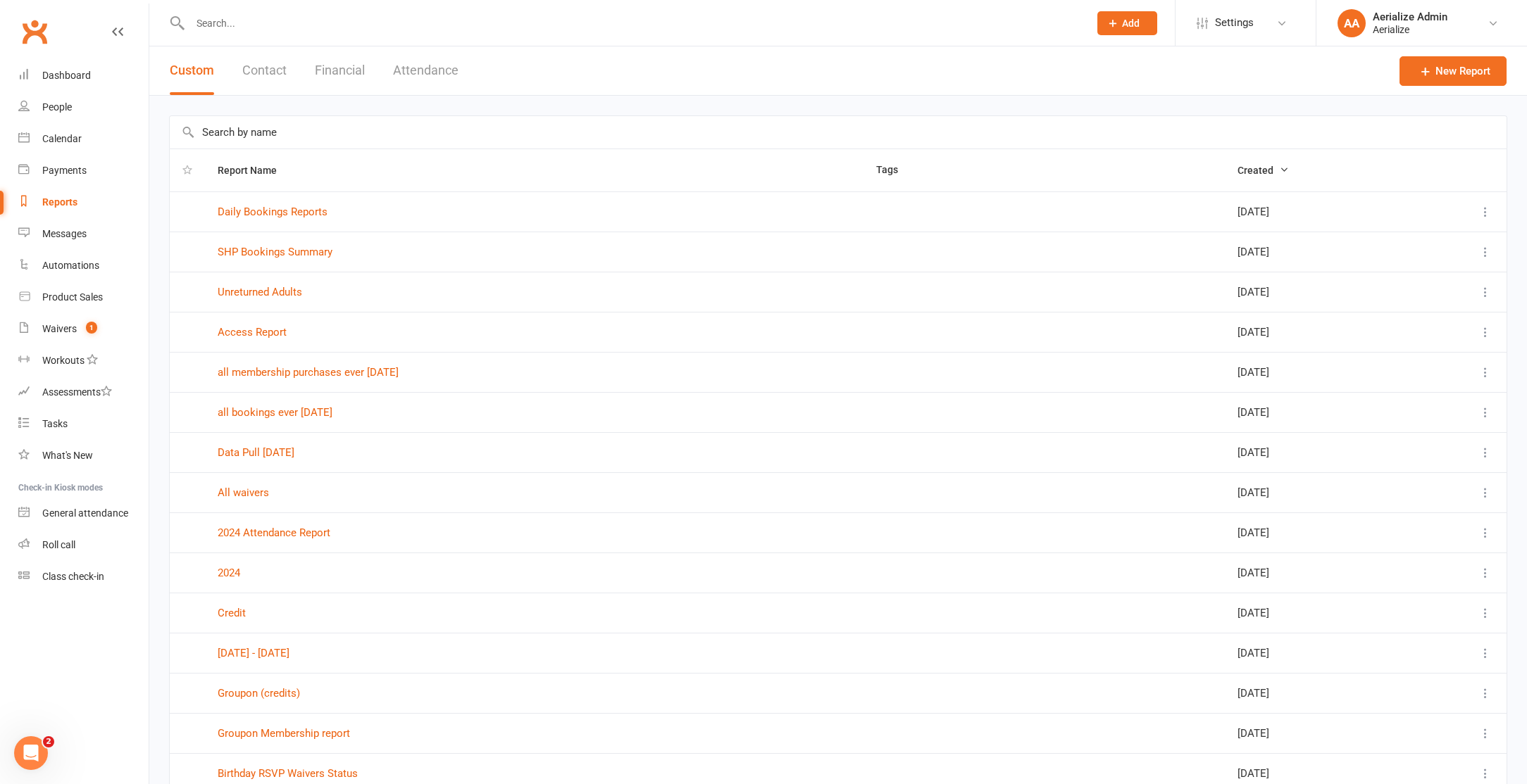
click at [1483, 500] on button at bounding box center [1484, 492] width 17 height 17
click at [1445, 519] on link "View" at bounding box center [1423, 520] width 139 height 28
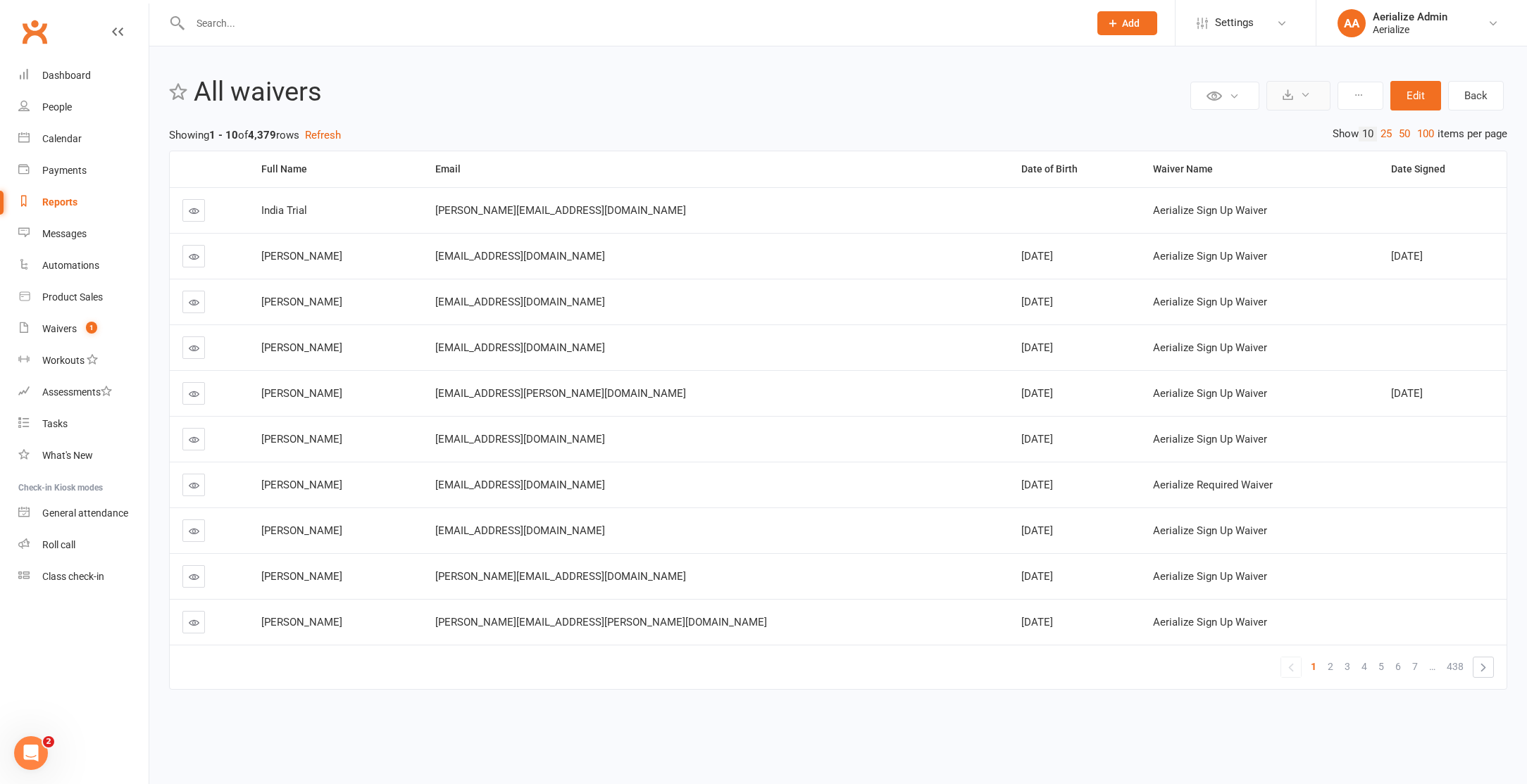
click at [1292, 89] on button at bounding box center [1298, 95] width 64 height 30
click at [1200, 131] on link "Export to CSV" at bounding box center [1255, 129] width 148 height 28
